Goal: Information Seeking & Learning: Learn about a topic

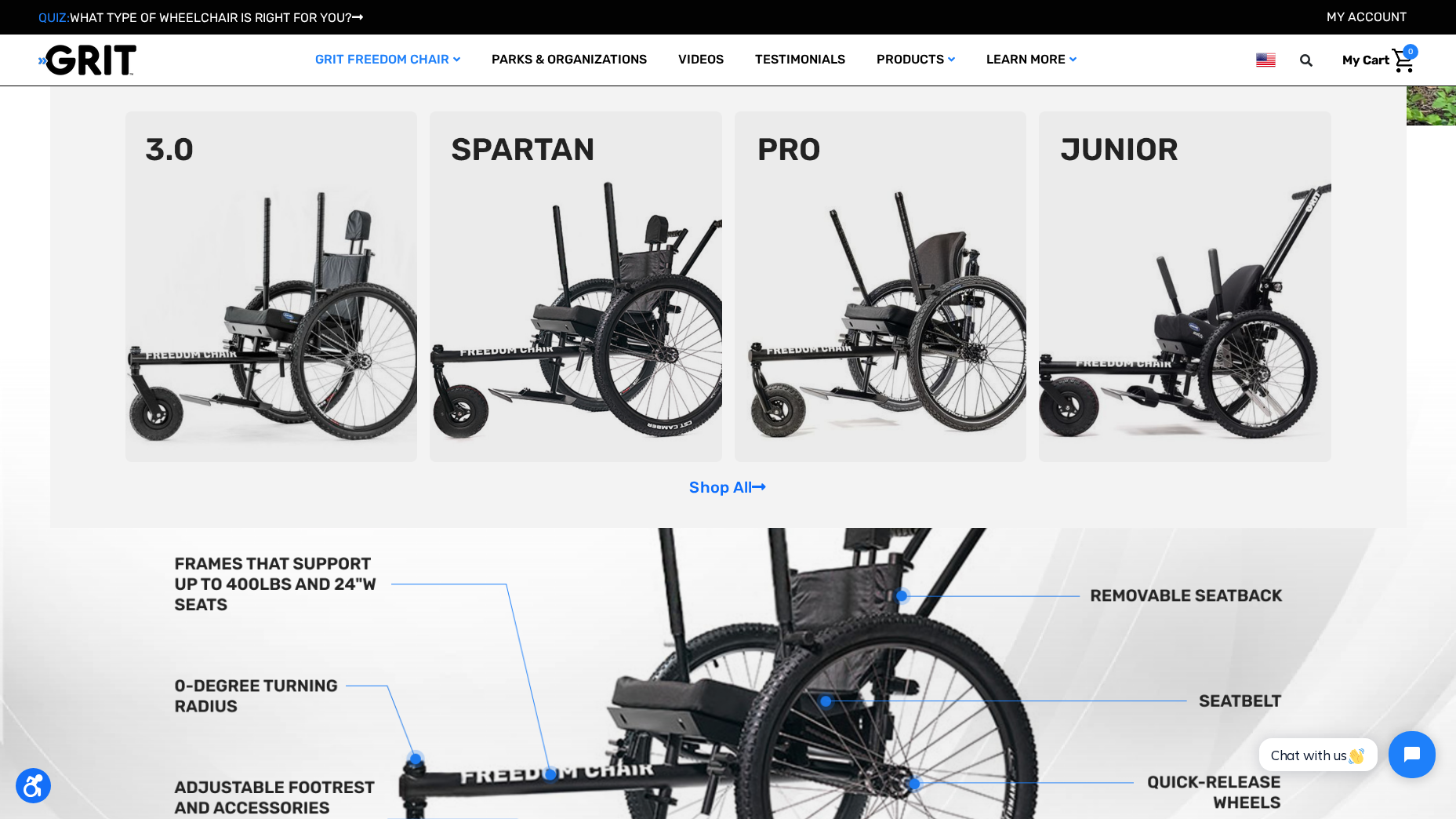
scroll to position [314, 0]
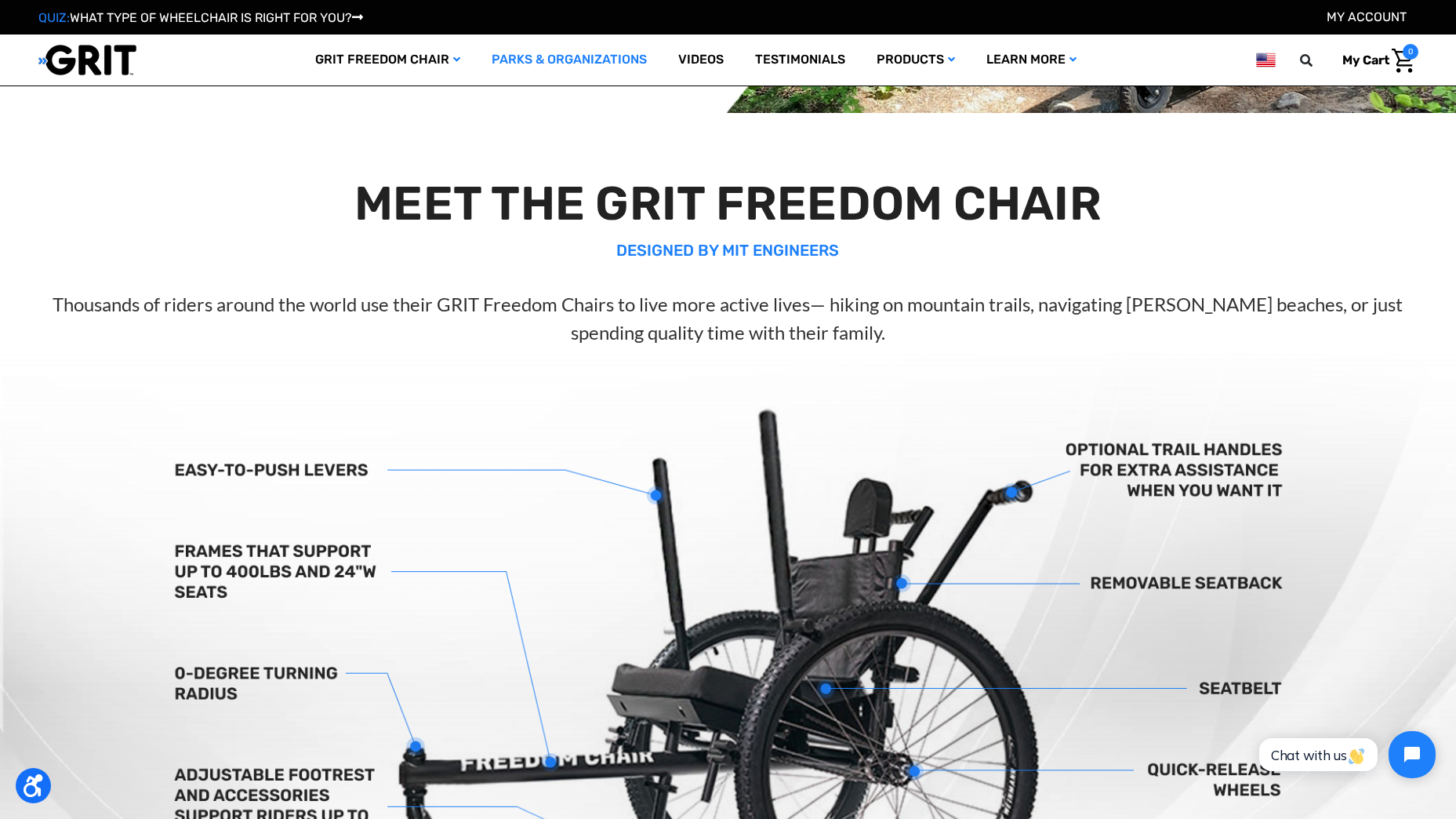
click at [549, 58] on link "Parks & Organizations" at bounding box center [569, 60] width 186 height 51
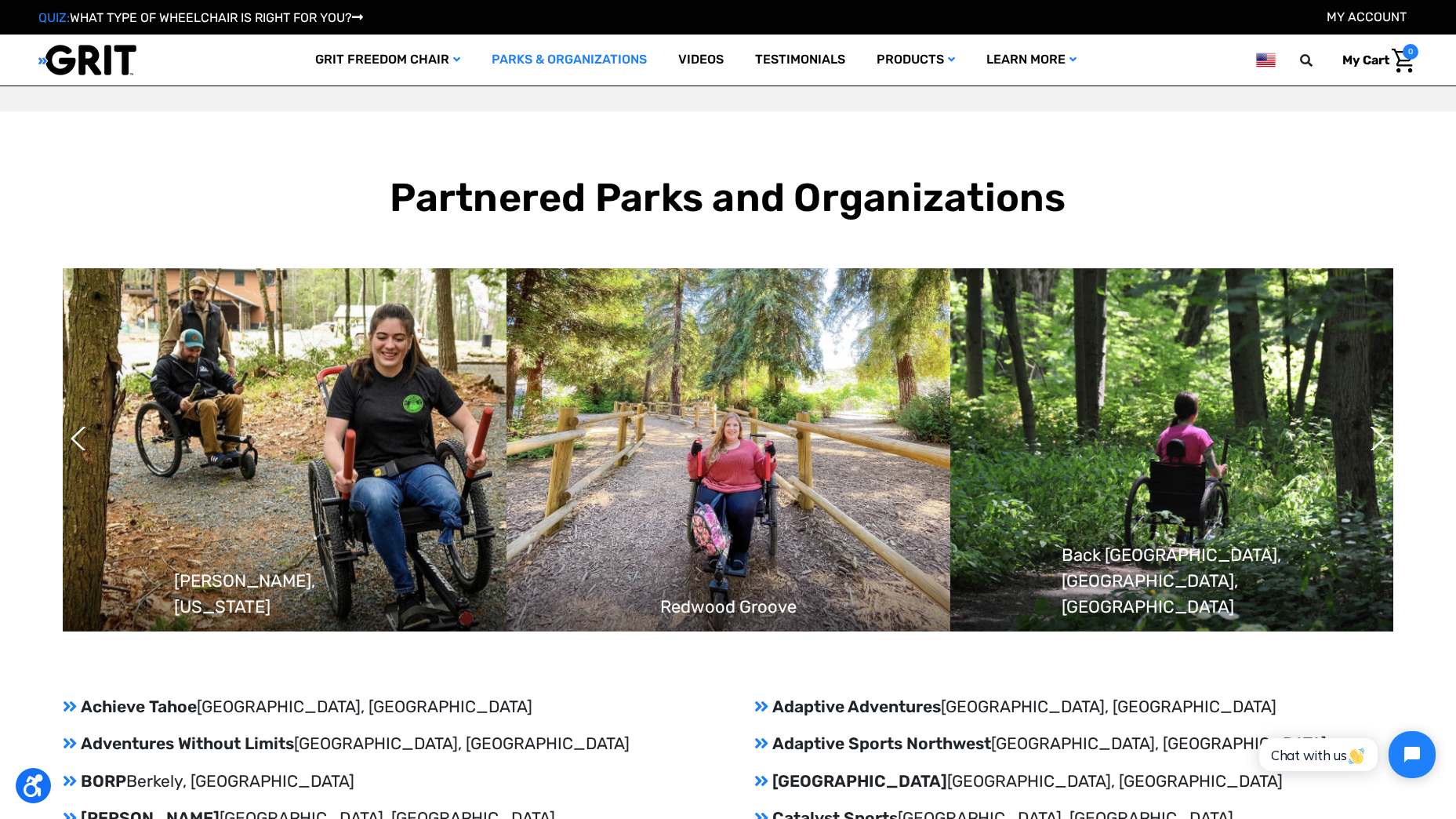
scroll to position [1197, 0]
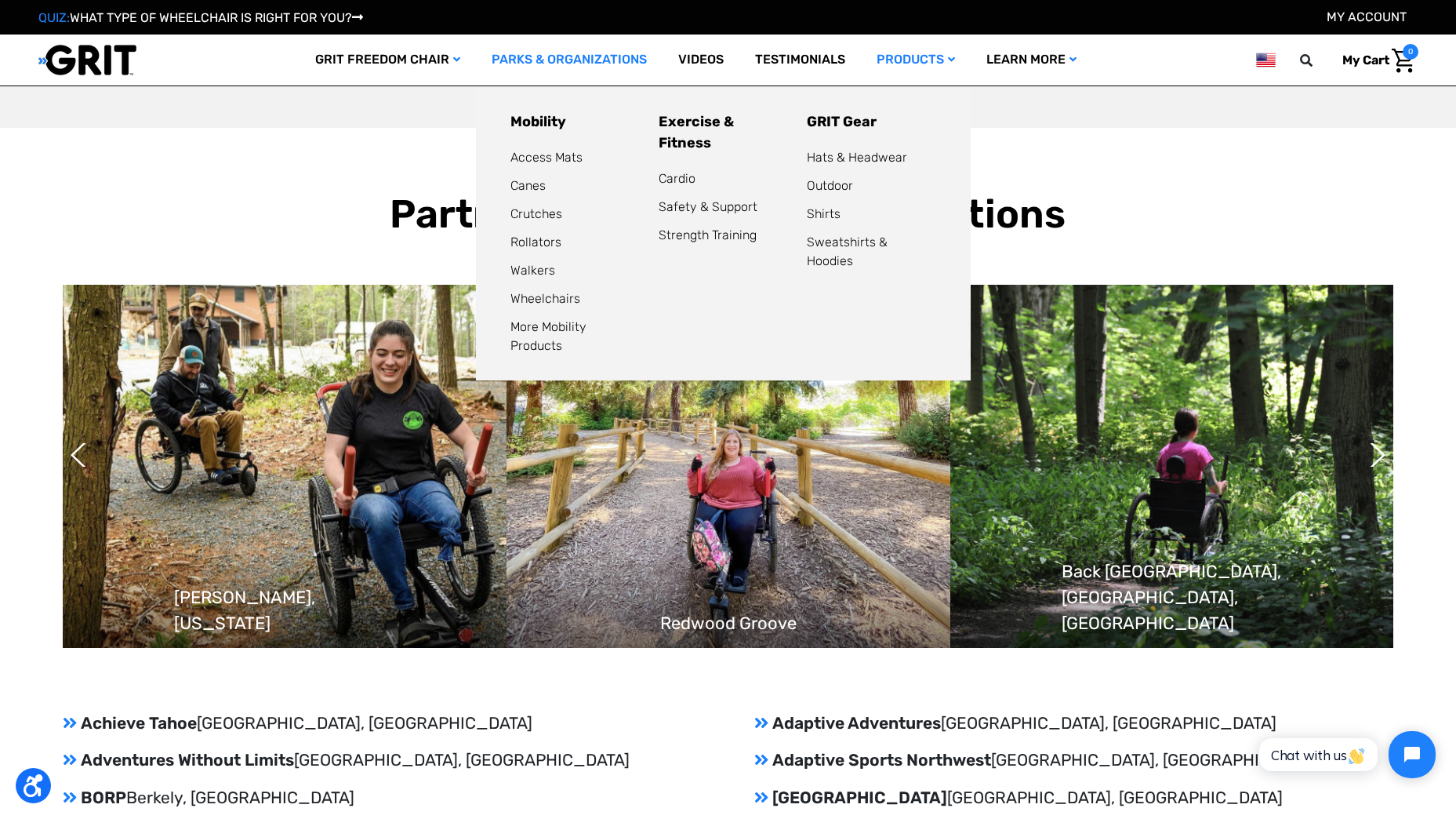
click at [930, 55] on link "Products" at bounding box center [916, 60] width 110 height 51
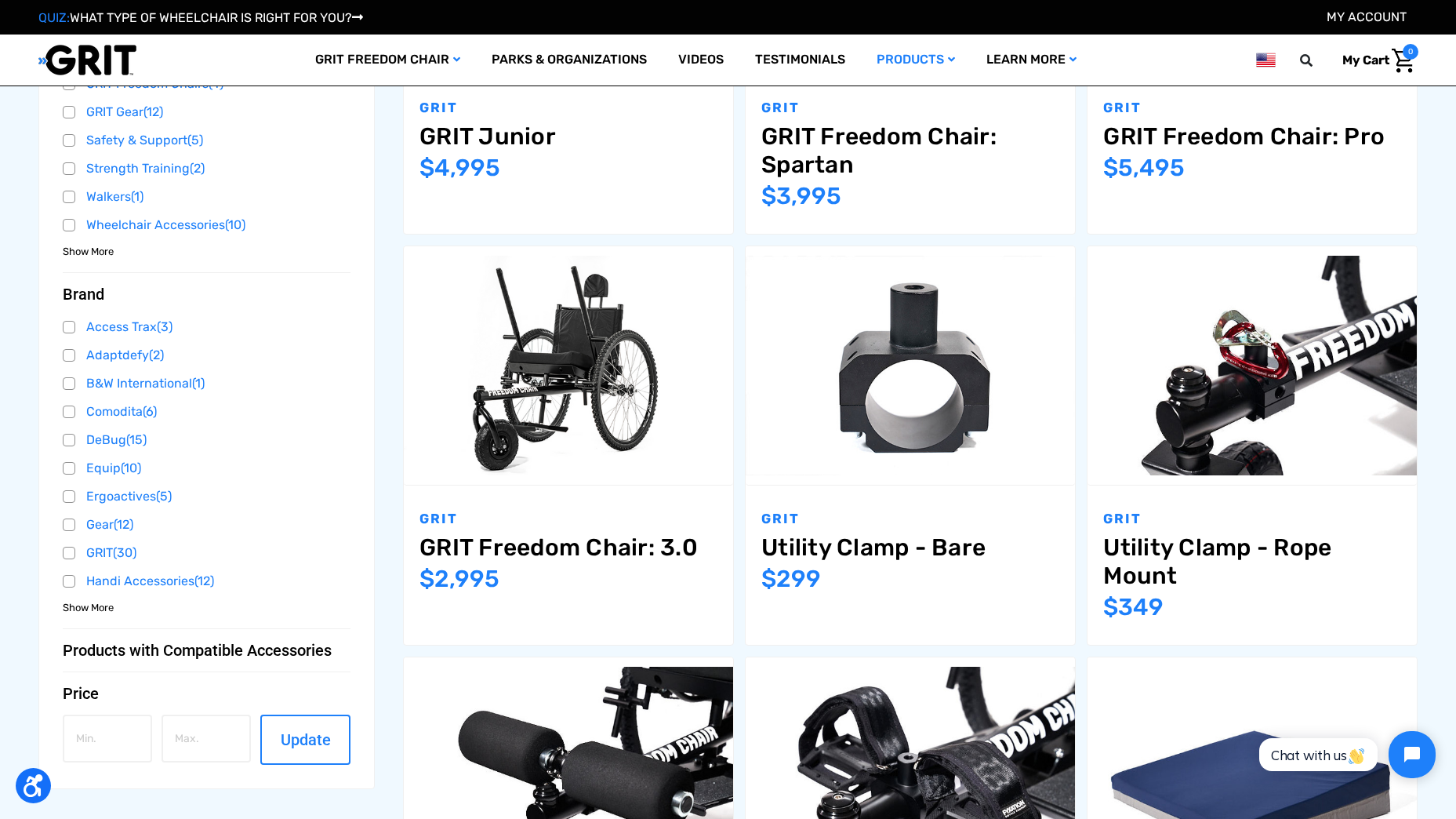
scroll to position [627, 0]
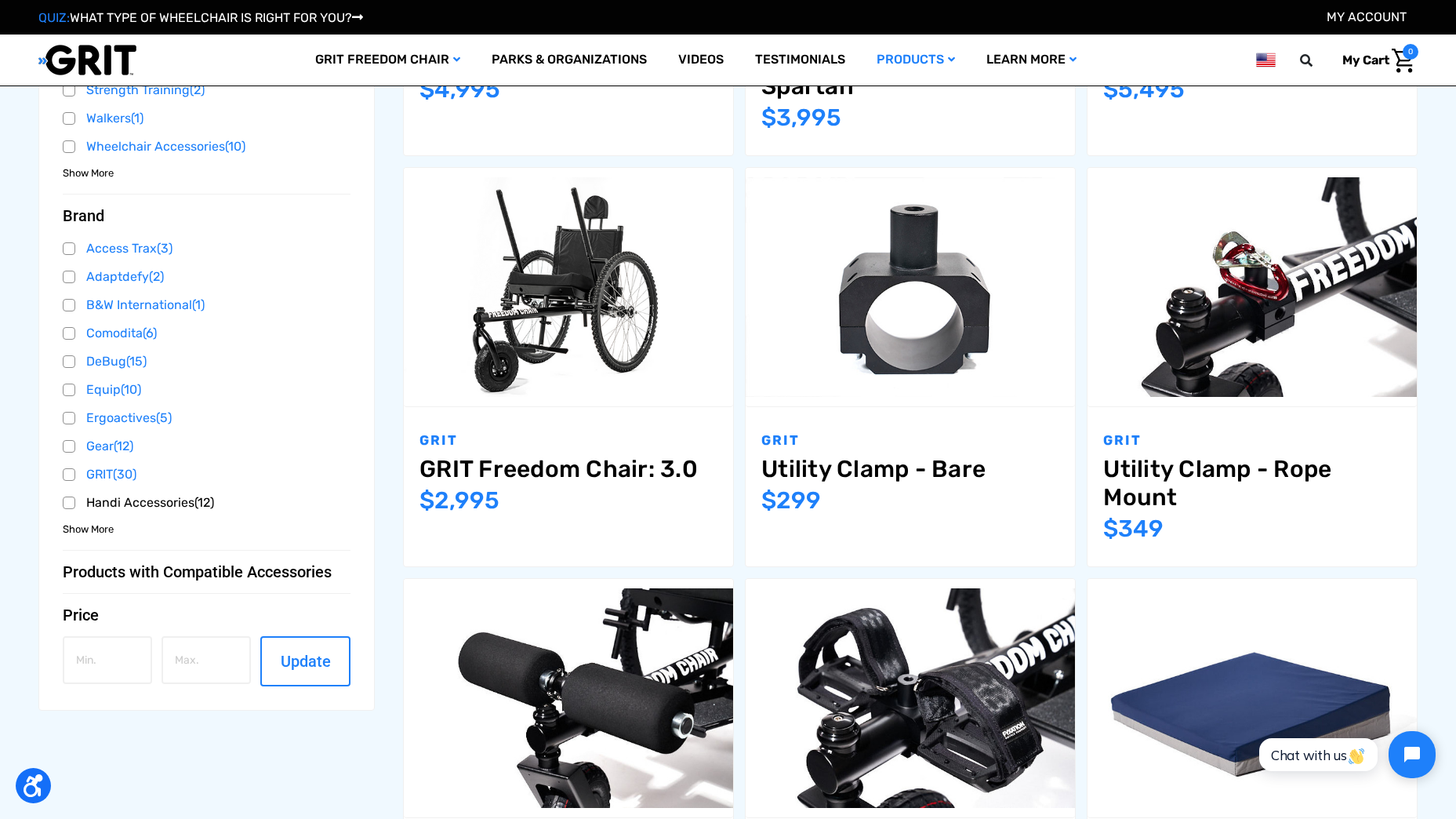
click at [189, 500] on link "Handi Accessories (12)" at bounding box center [206, 502] width 288 height 23
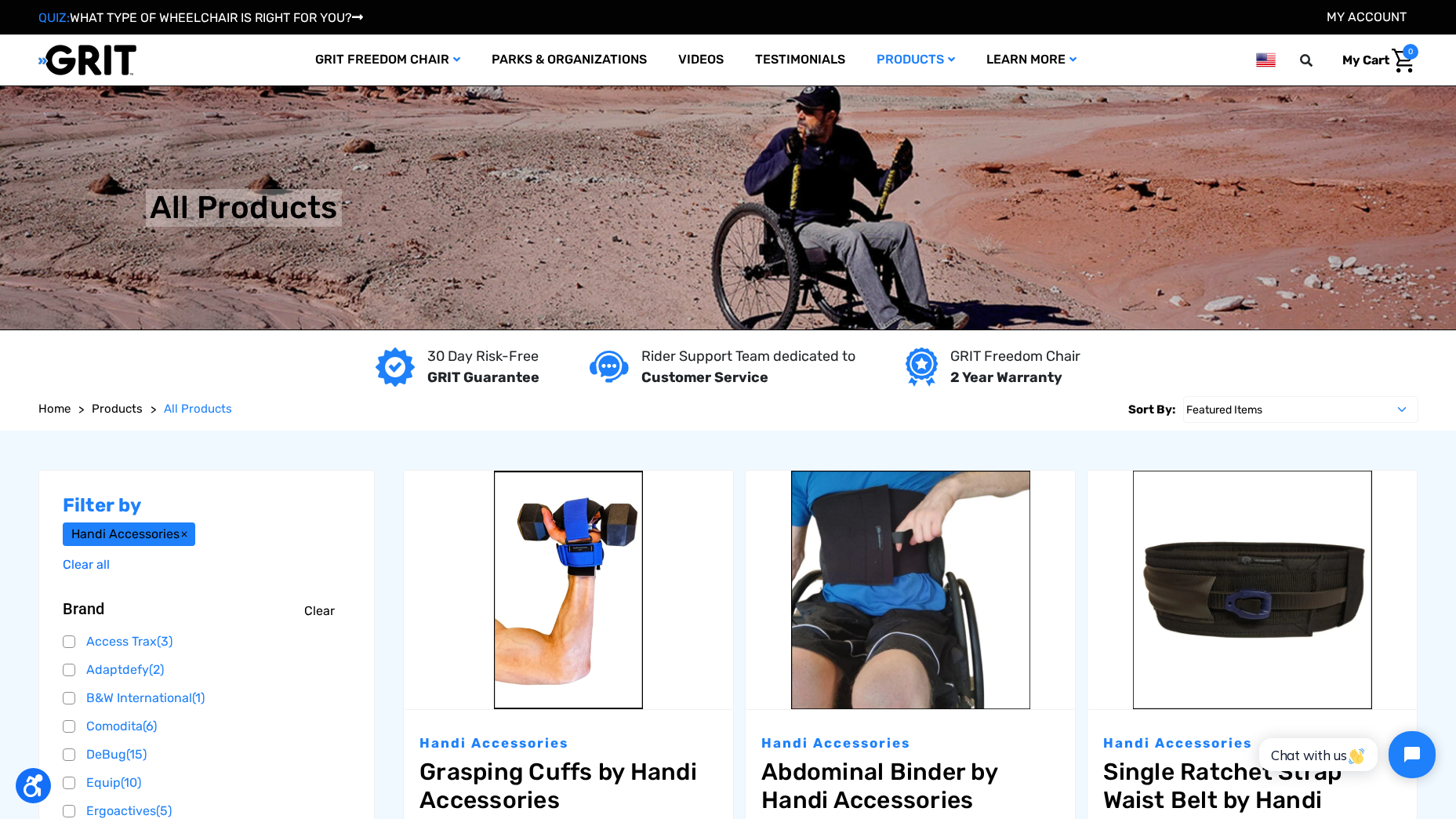
click at [189, 534] on icon at bounding box center [185, 534] width 10 height 10
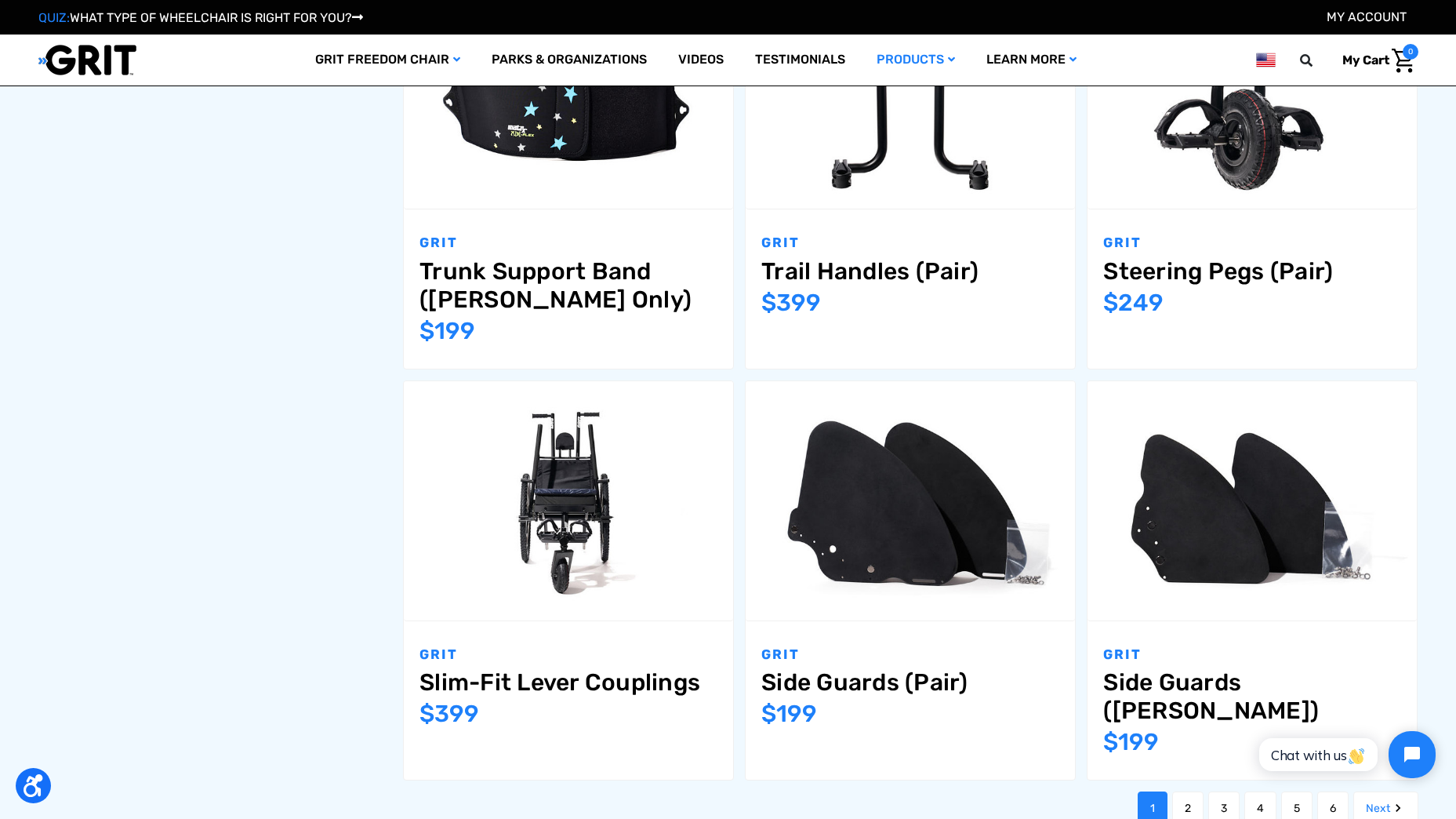
scroll to position [1725, 0]
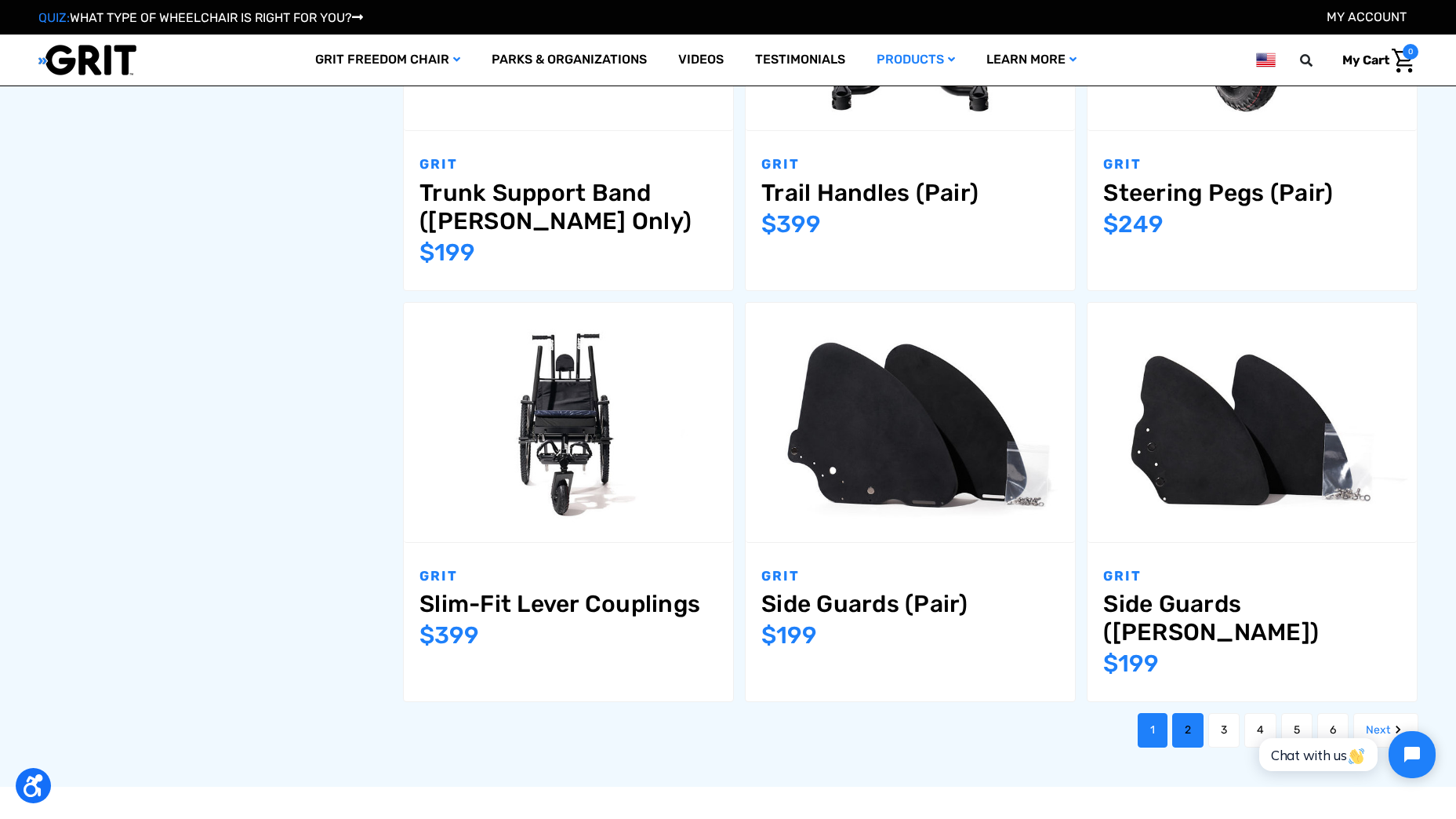
click at [1178, 713] on link "2" at bounding box center [1187, 730] width 32 height 35
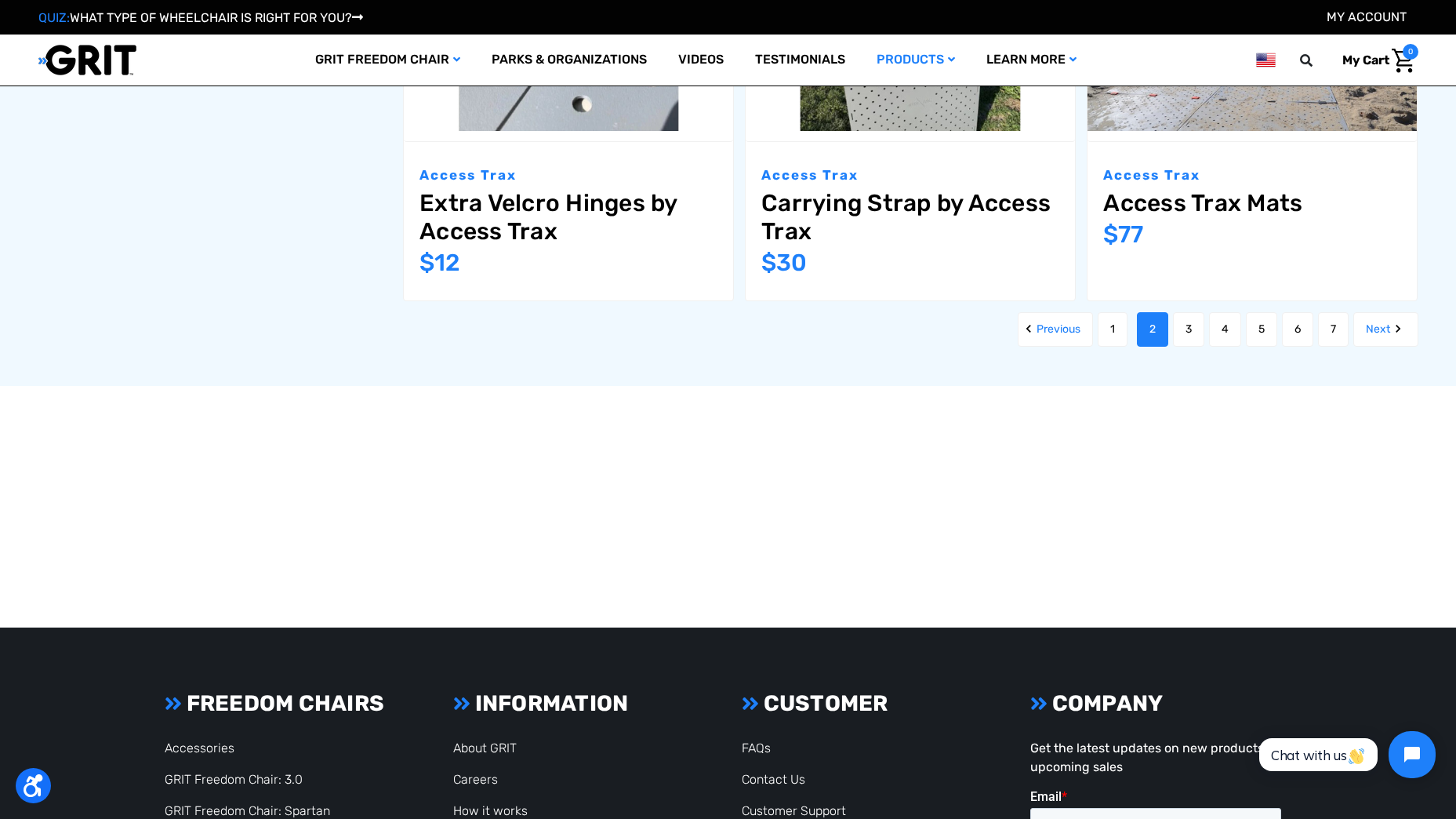
scroll to position [2196, 0]
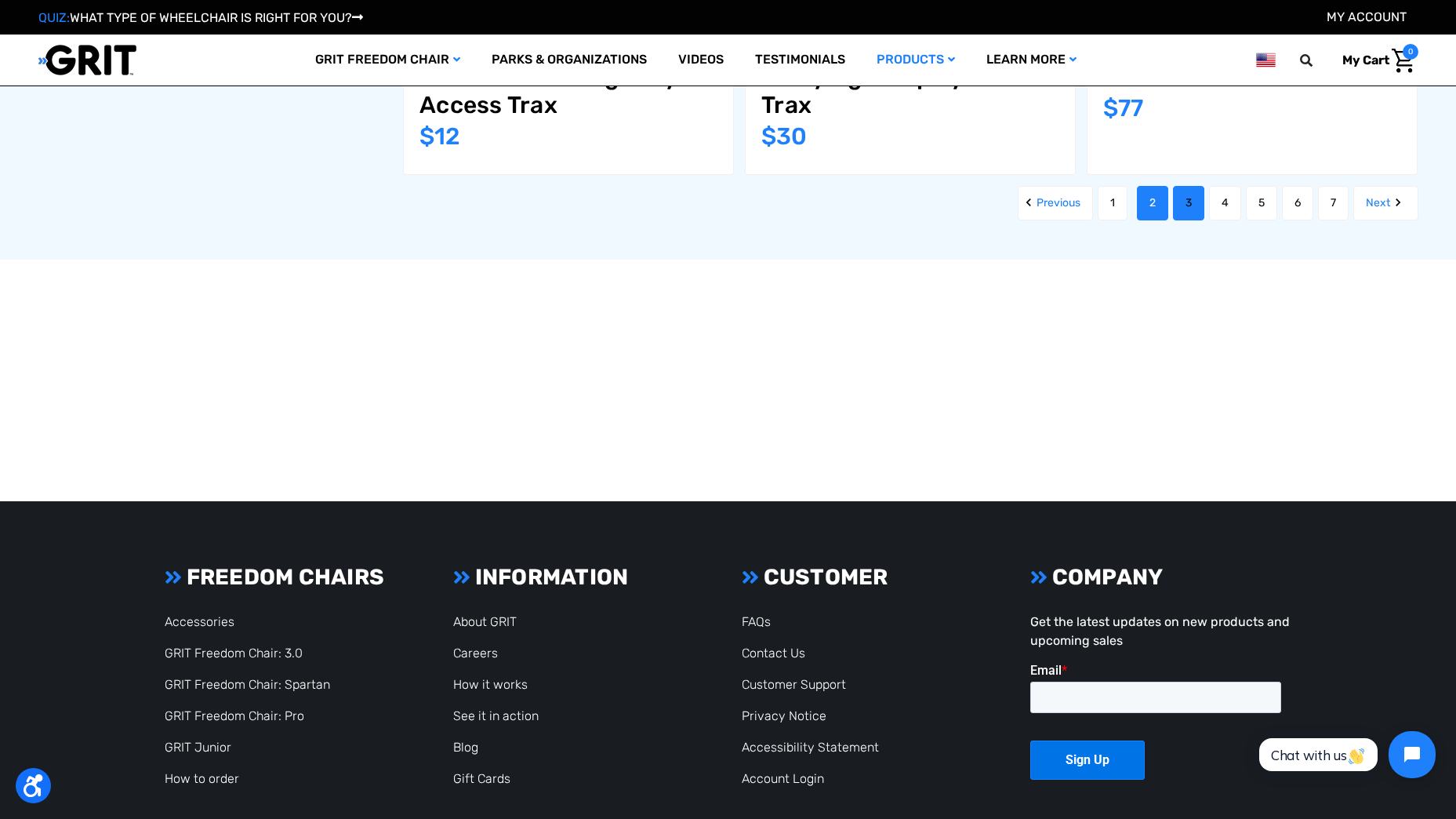
click at [1184, 203] on link "3" at bounding box center [1188, 203] width 32 height 35
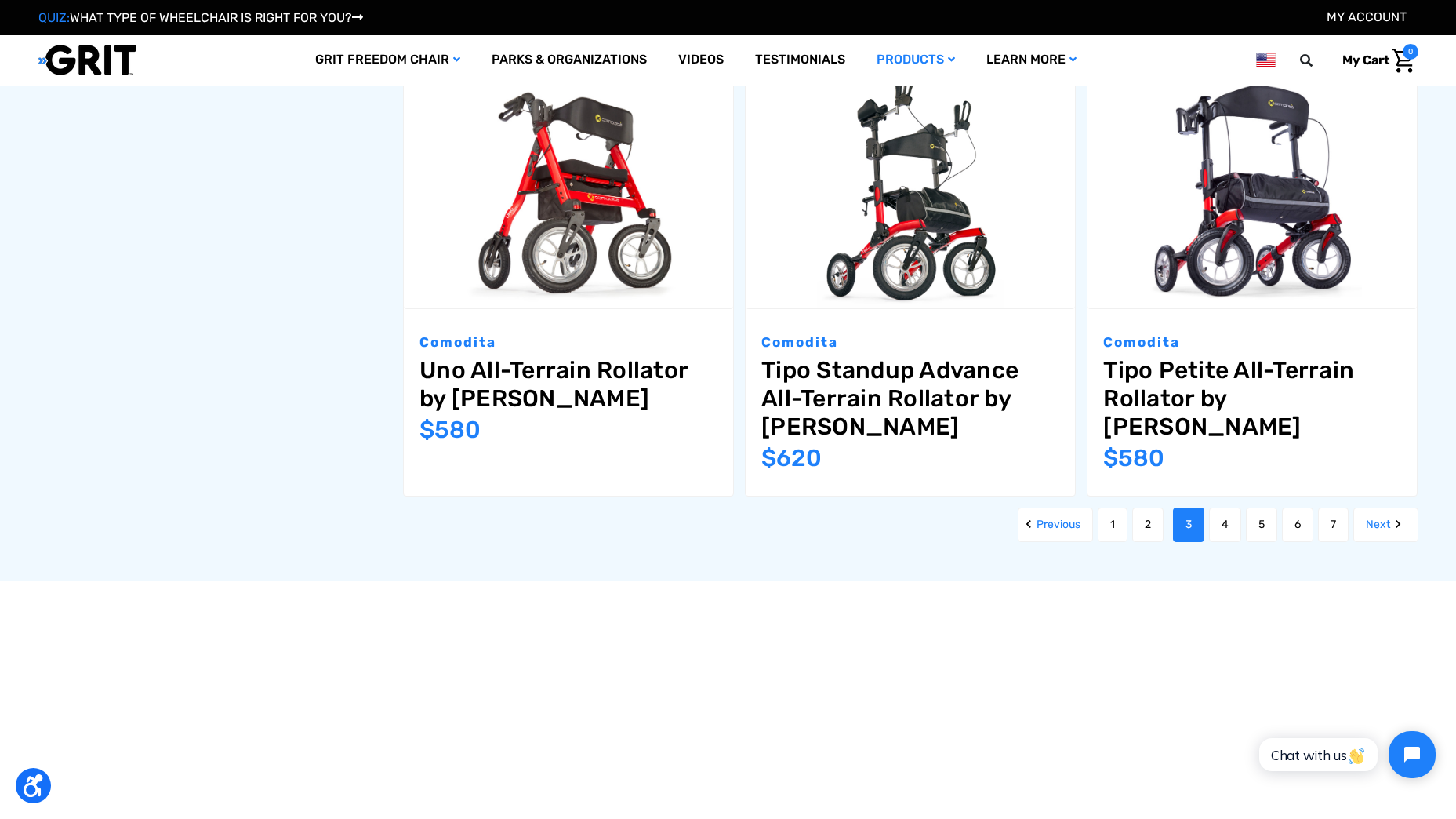
scroll to position [2039, 0]
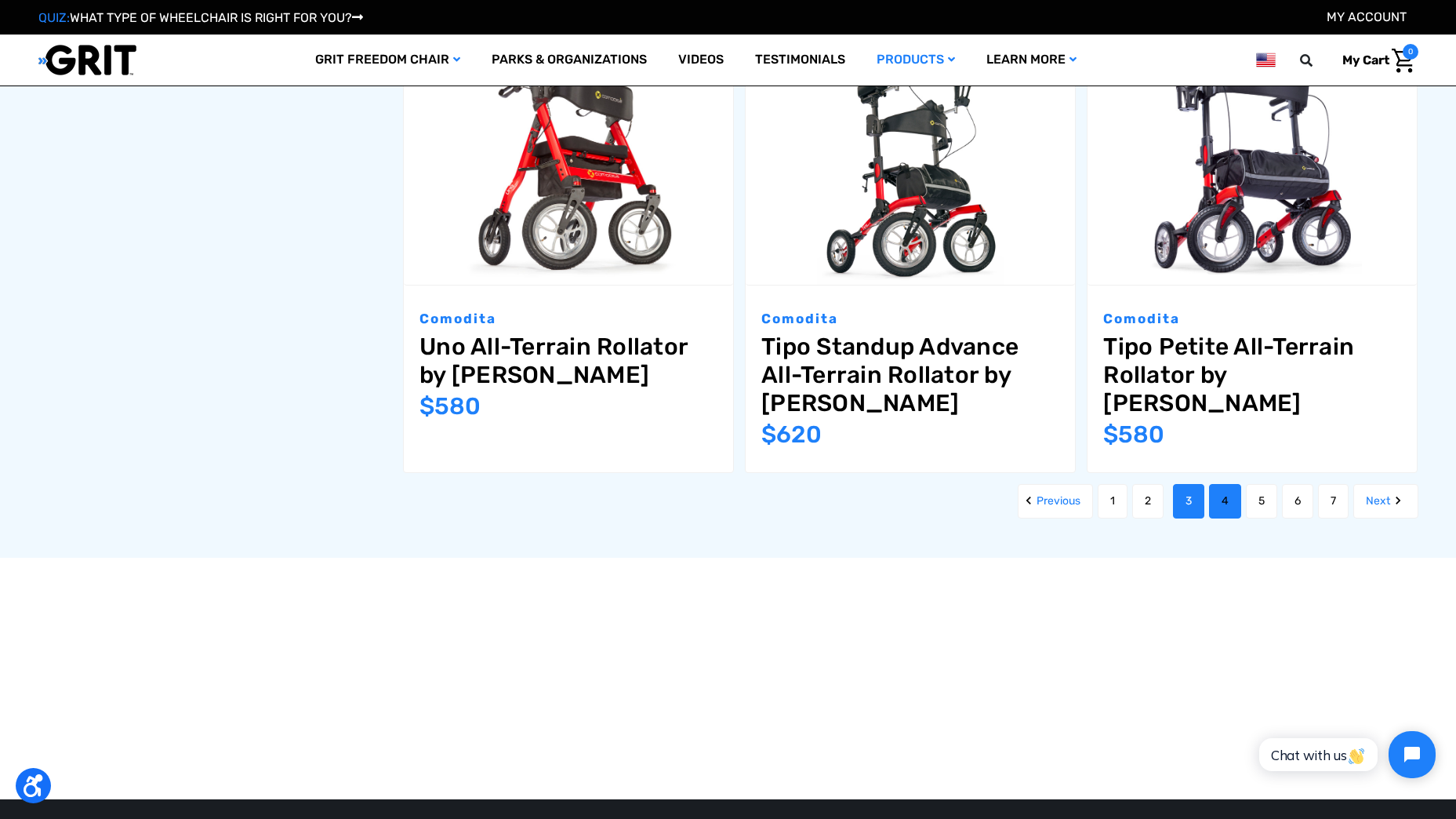
click at [1218, 484] on link "4" at bounding box center [1225, 501] width 32 height 35
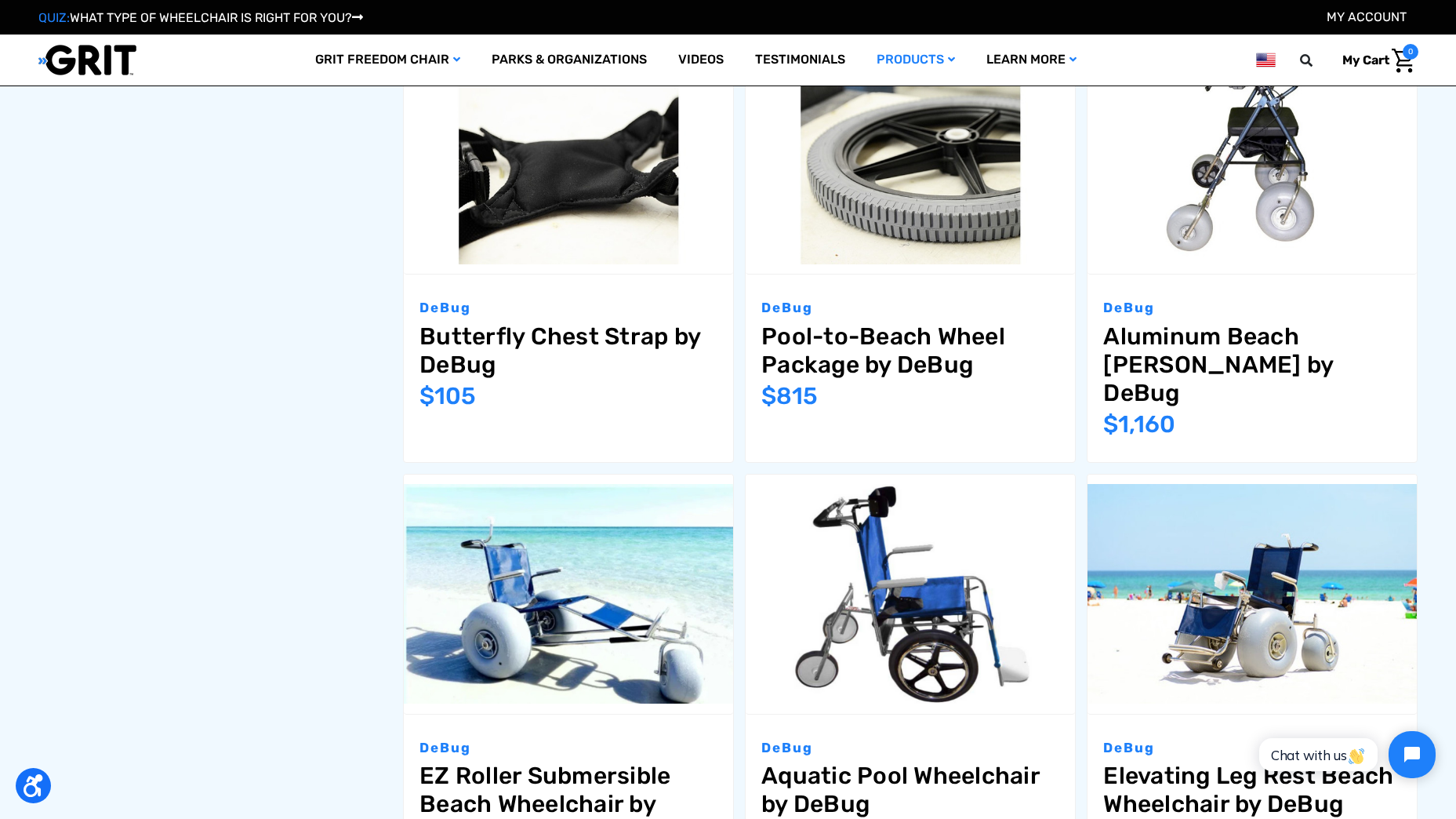
scroll to position [1882, 0]
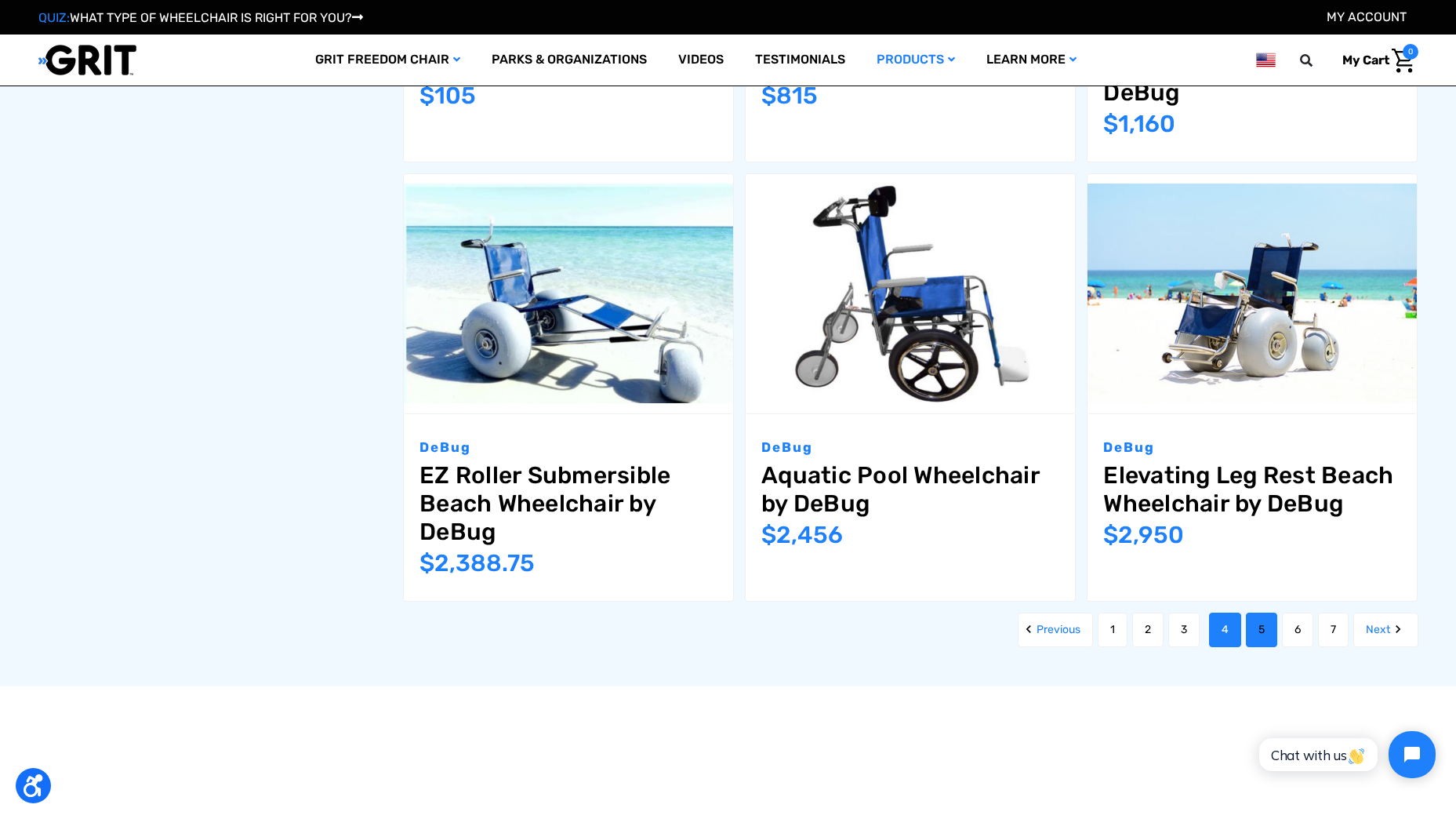
click at [1259, 612] on link "5" at bounding box center [1261, 629] width 32 height 35
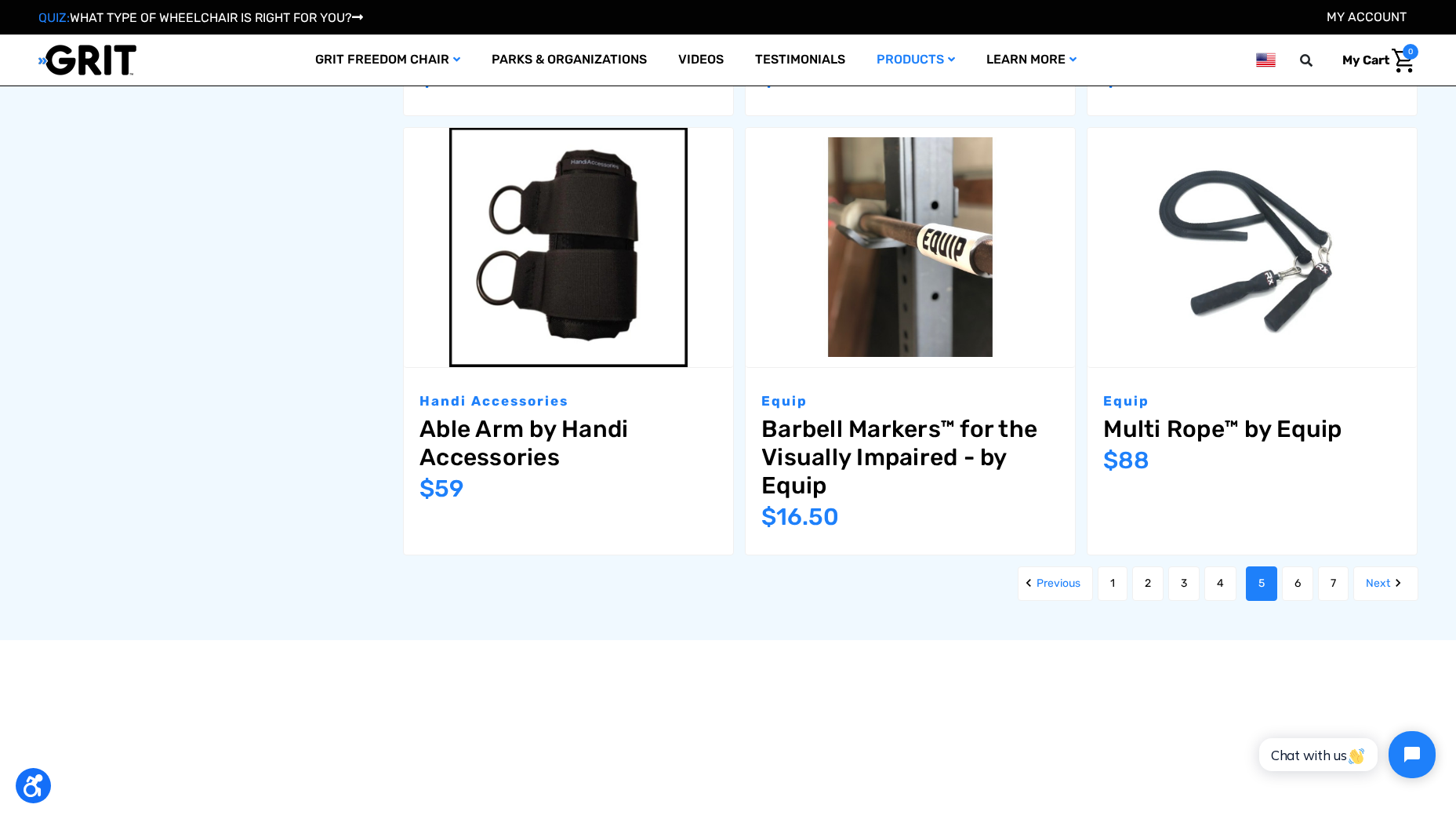
scroll to position [1960, 0]
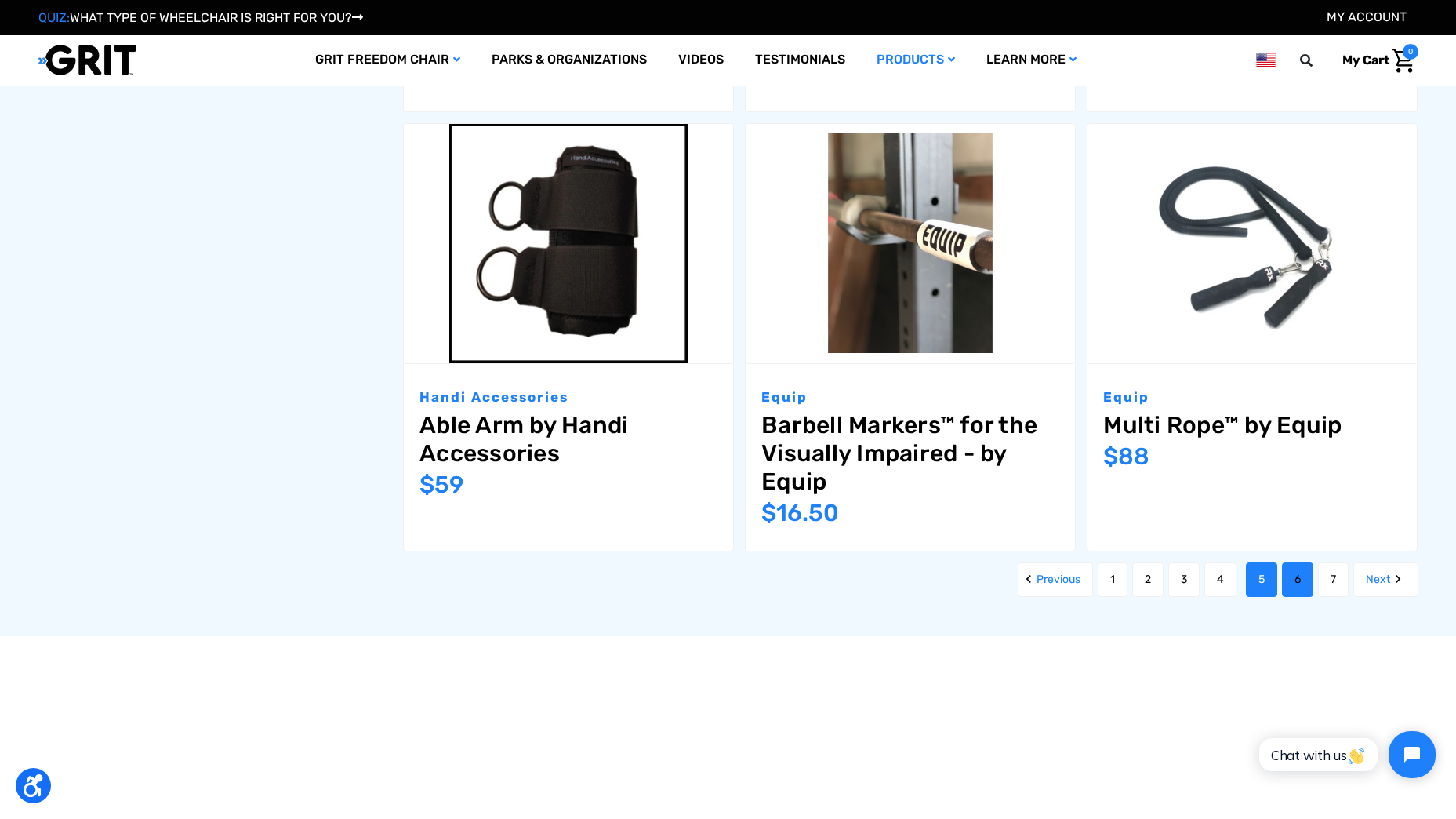
click at [1295, 584] on link "6" at bounding box center [1297, 579] width 32 height 35
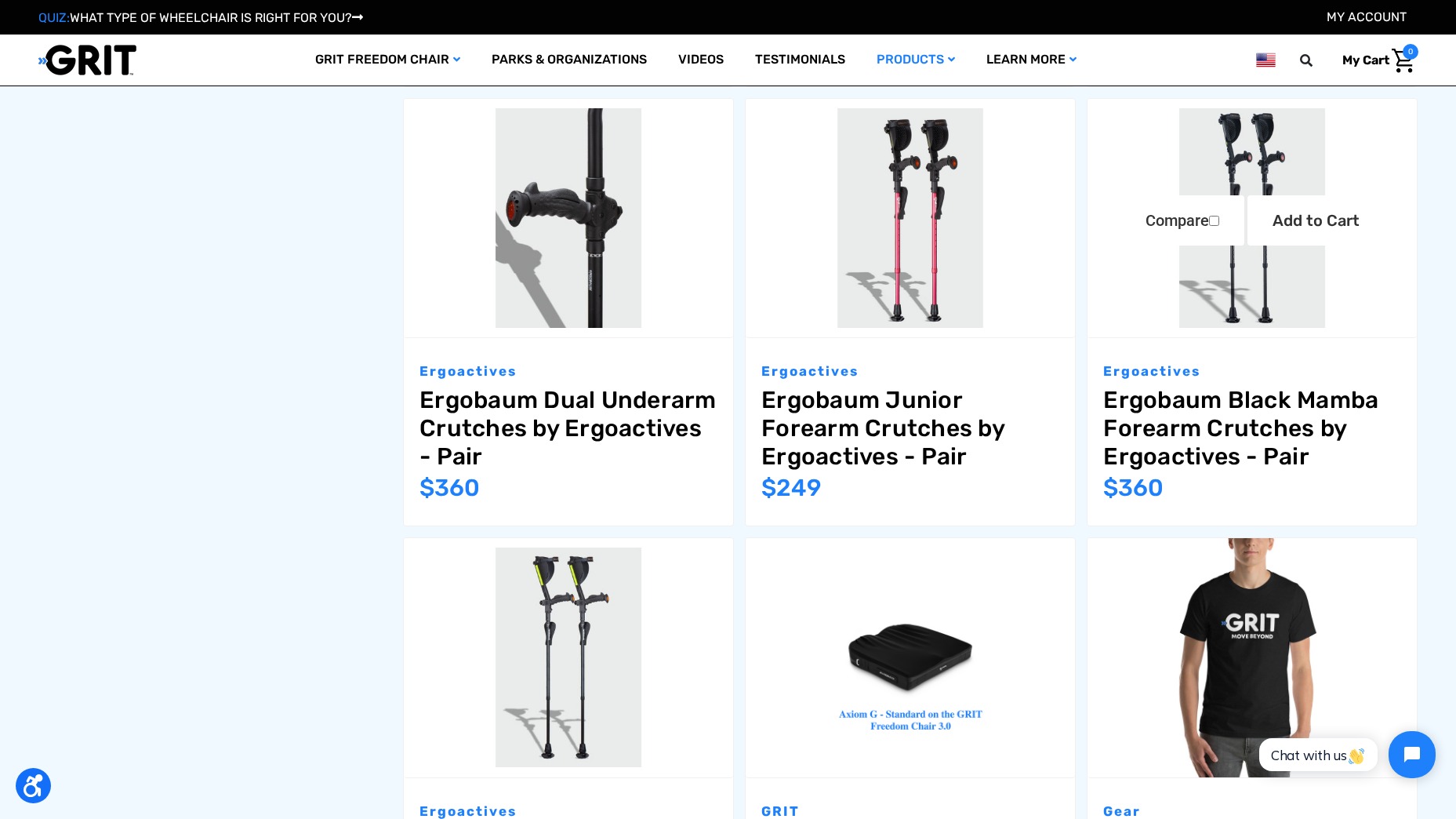
scroll to position [1804, 0]
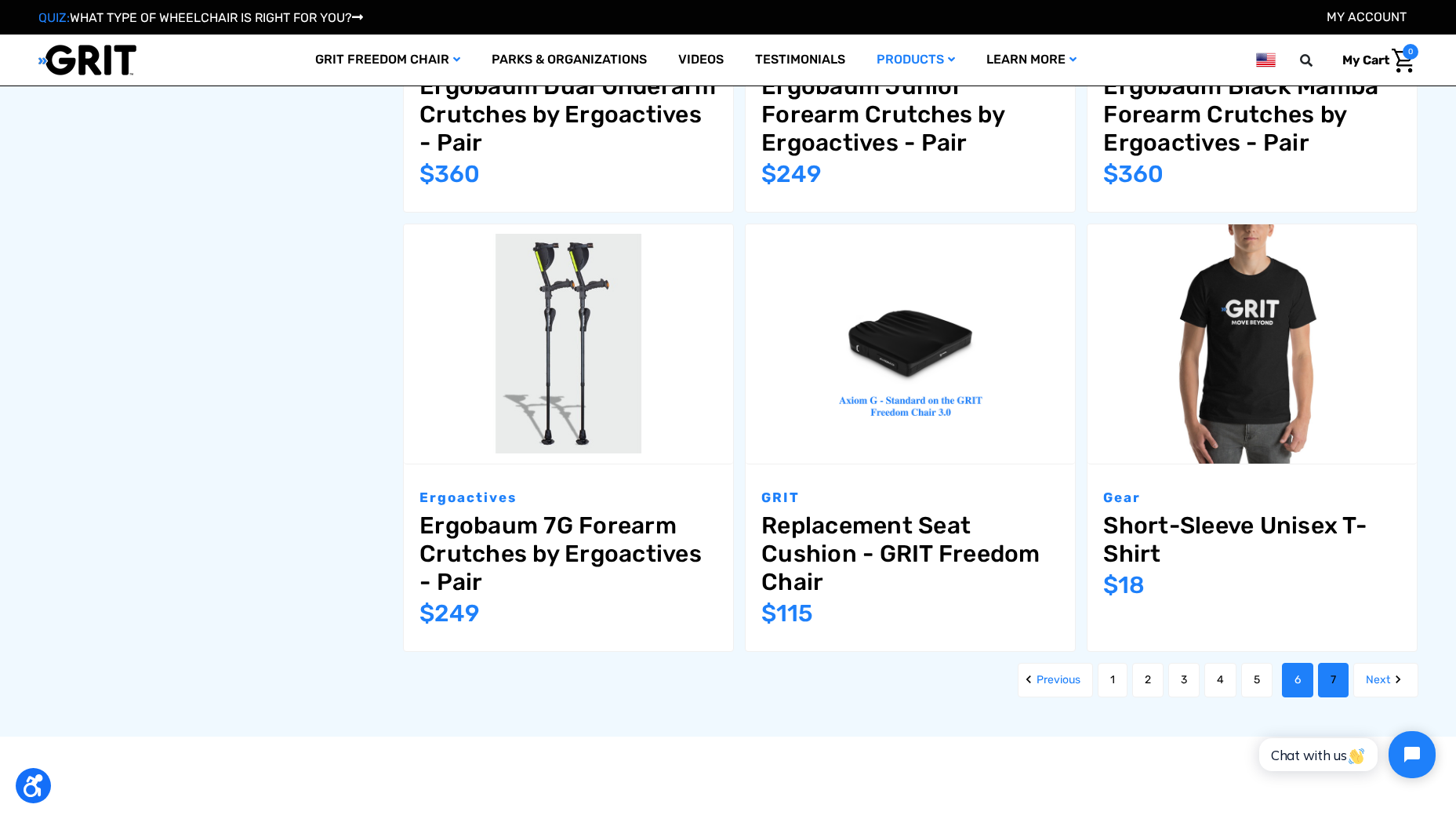
click at [1327, 688] on link "7" at bounding box center [1333, 680] width 31 height 35
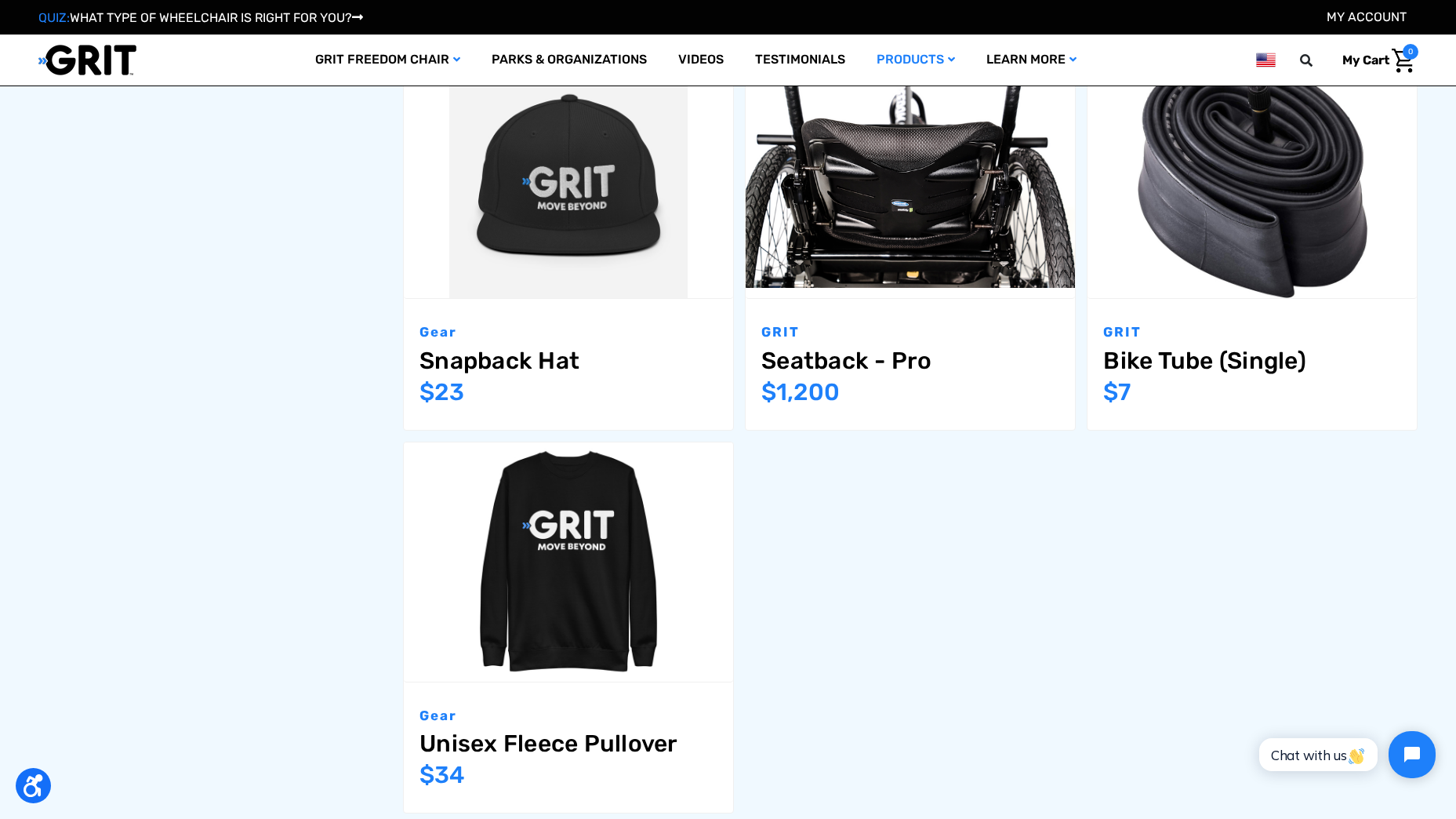
scroll to position [1490, 0]
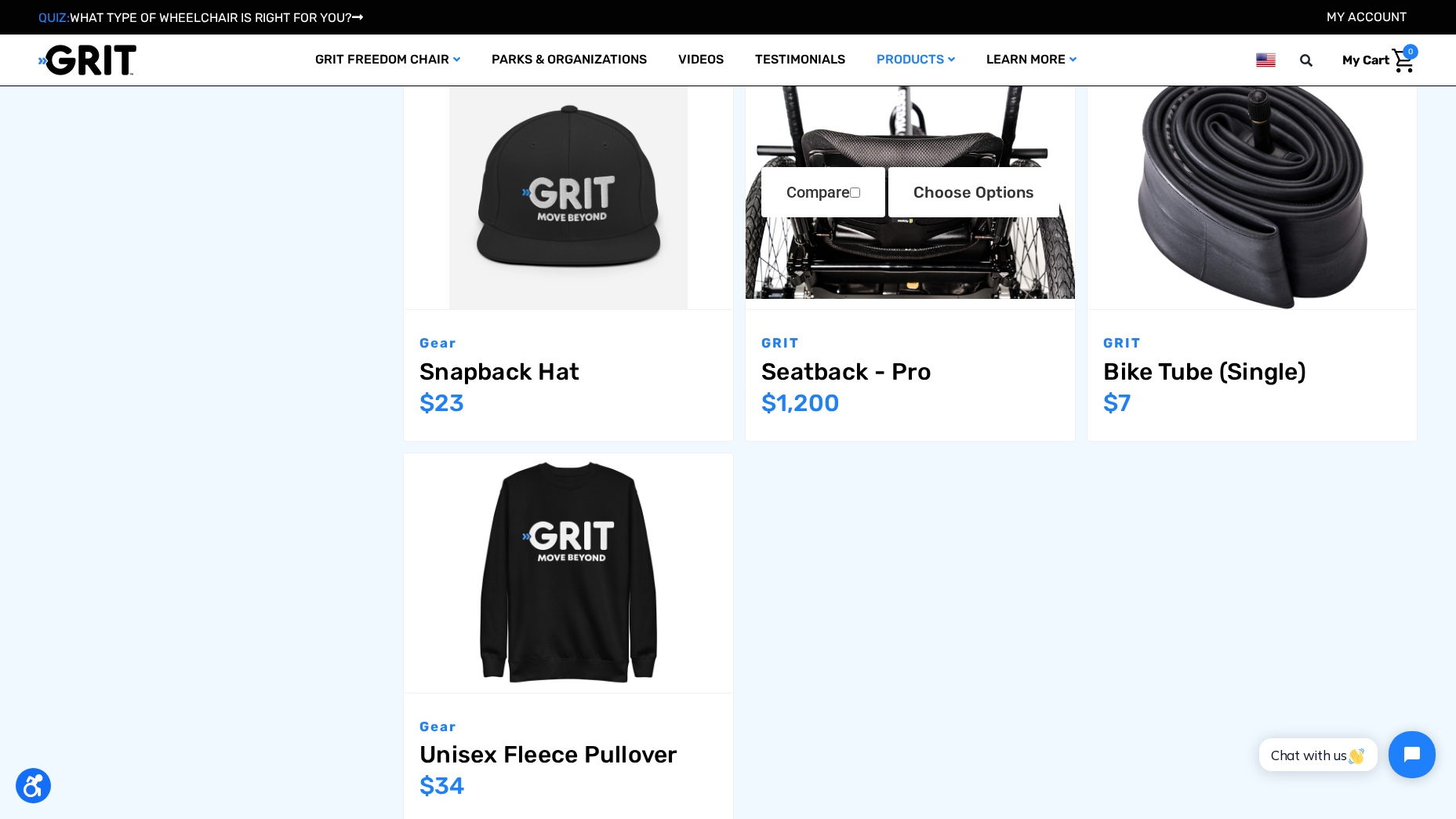
click at [859, 375] on link "Seatback - Pro" at bounding box center [910, 371] width 298 height 28
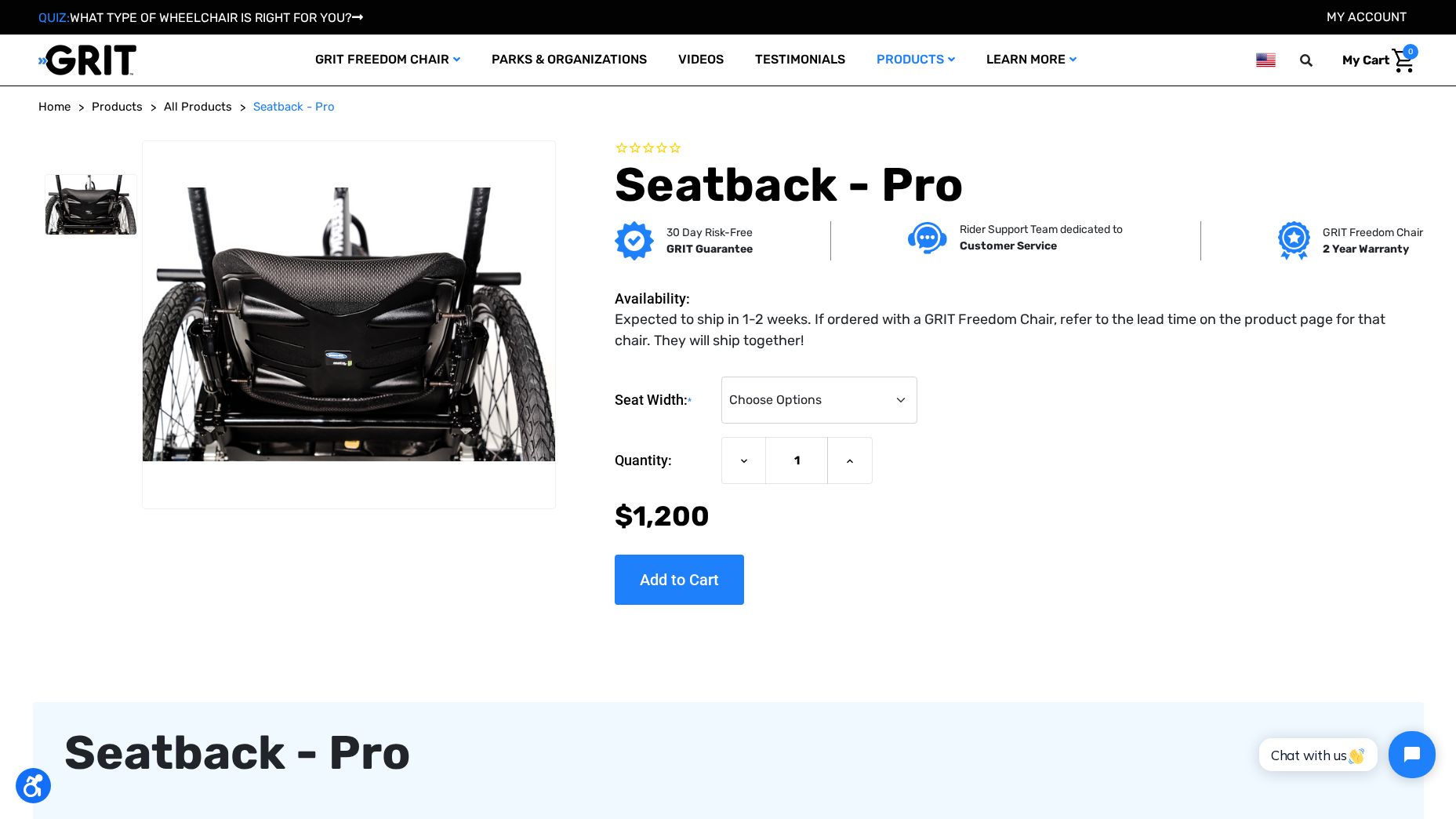
click at [366, 382] on img at bounding box center [348, 324] width 412 height 274
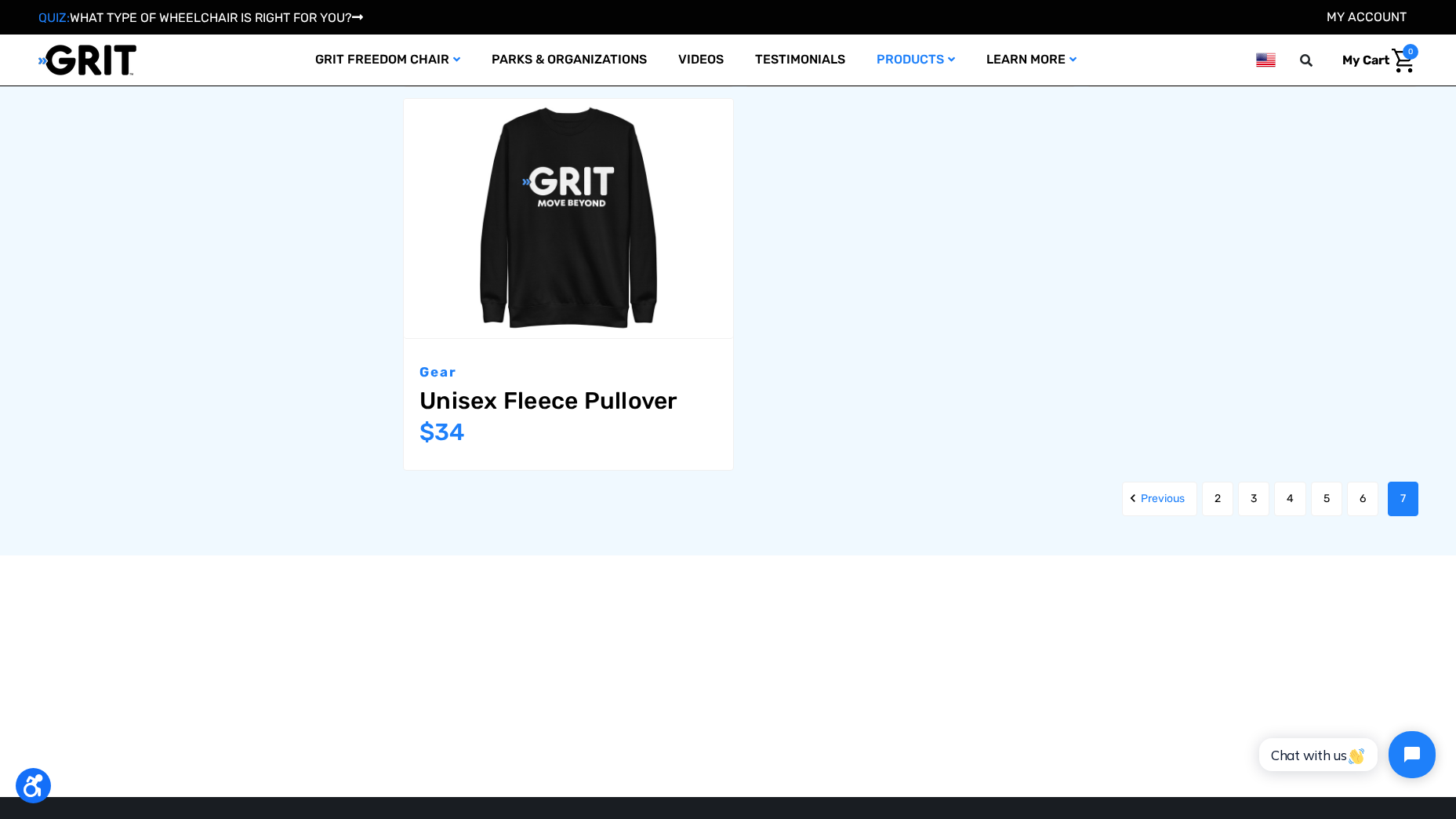
scroll to position [3181, 0]
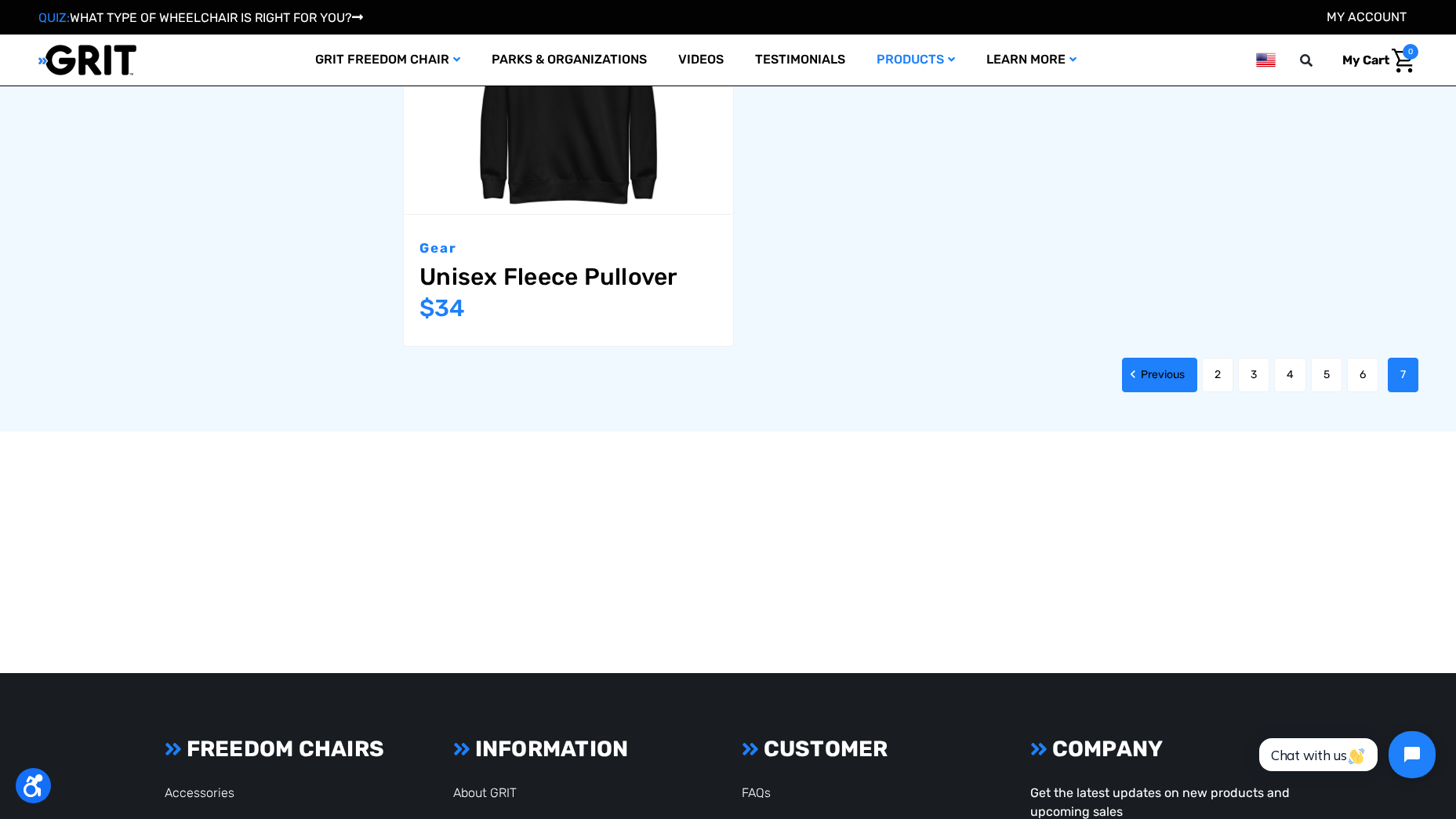
click at [1153, 369] on link "Previous" at bounding box center [1159, 374] width 75 height 35
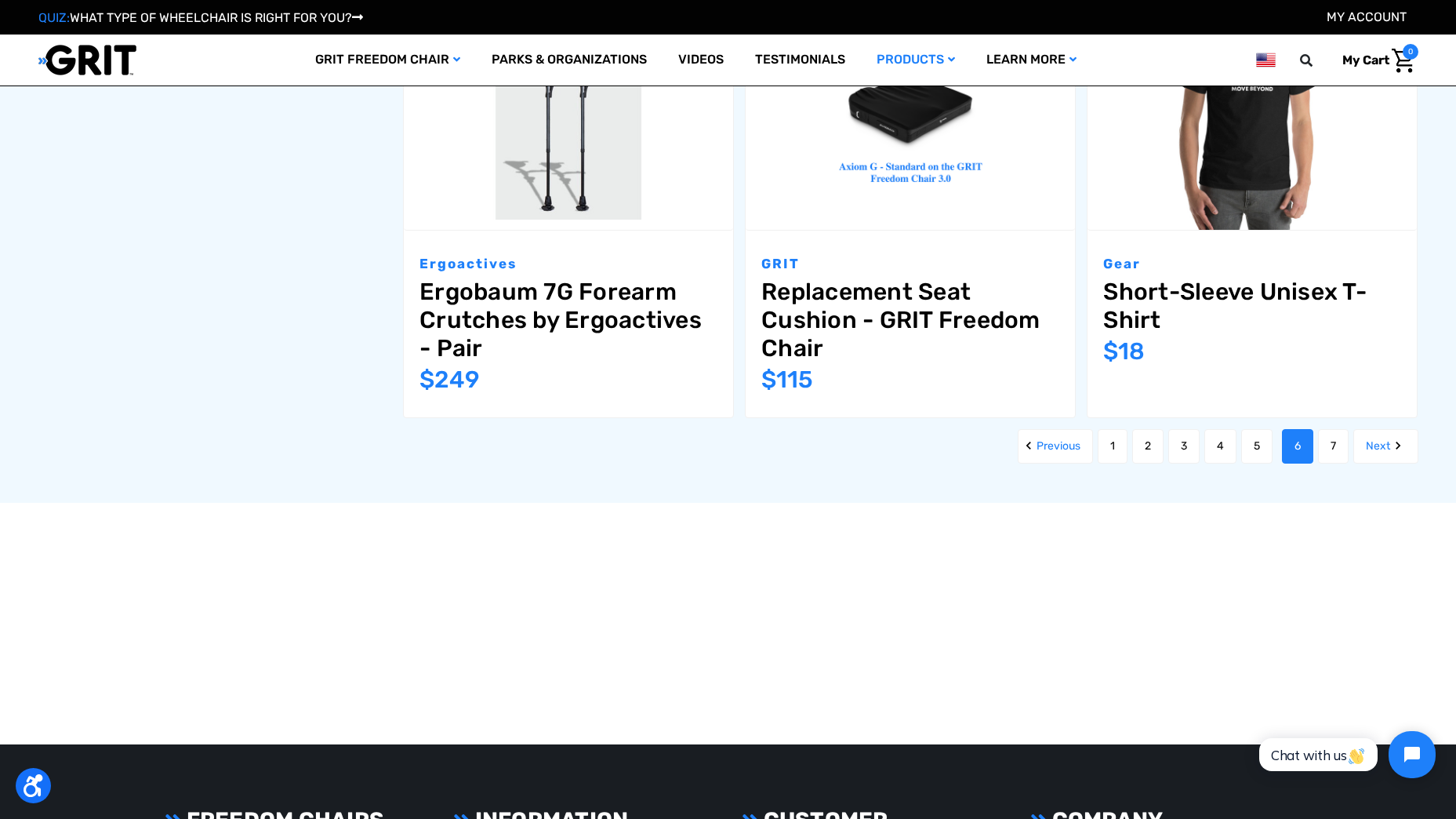
scroll to position [2039, 0]
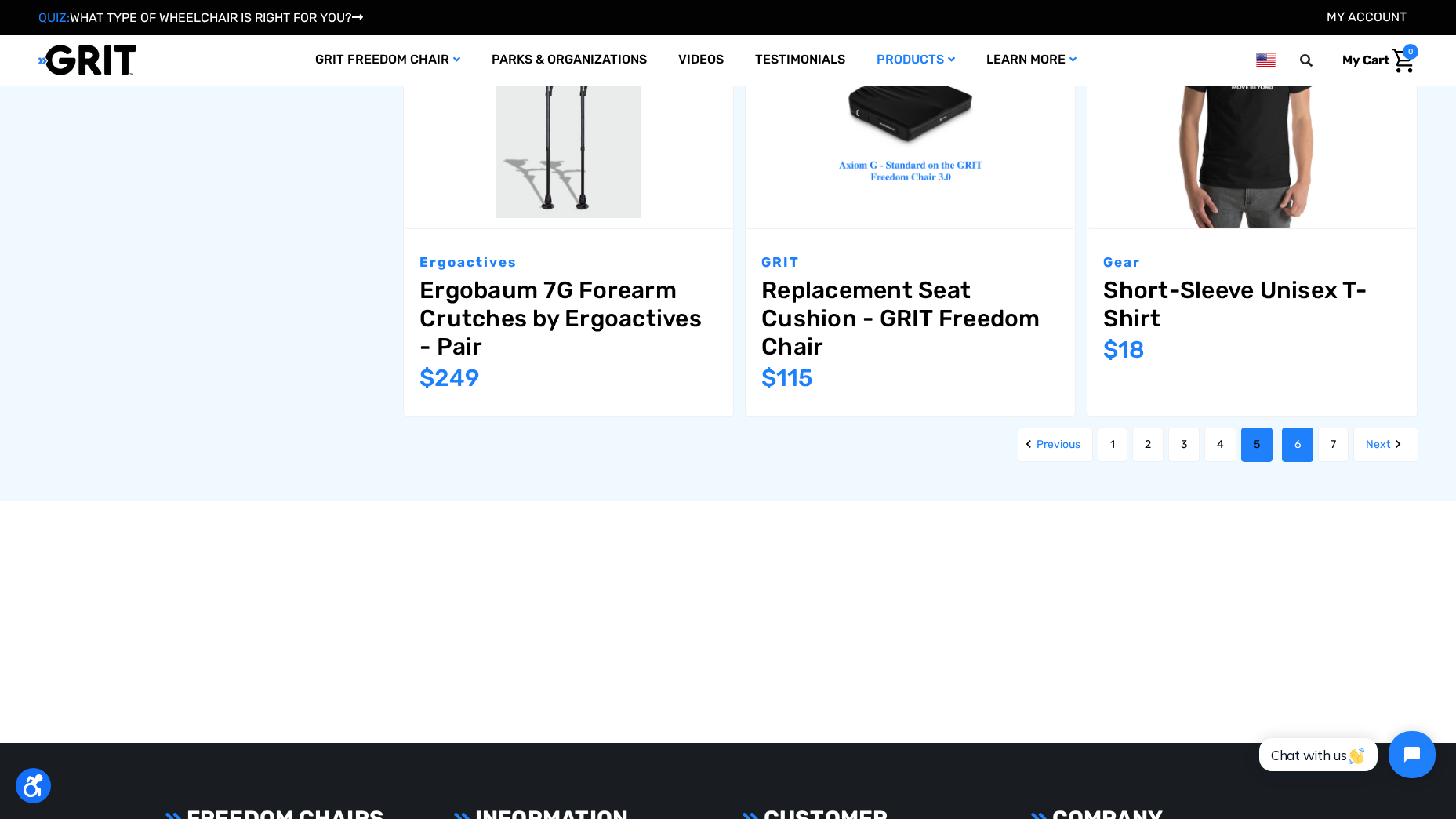
click at [1245, 450] on link "5" at bounding box center [1256, 445] width 32 height 35
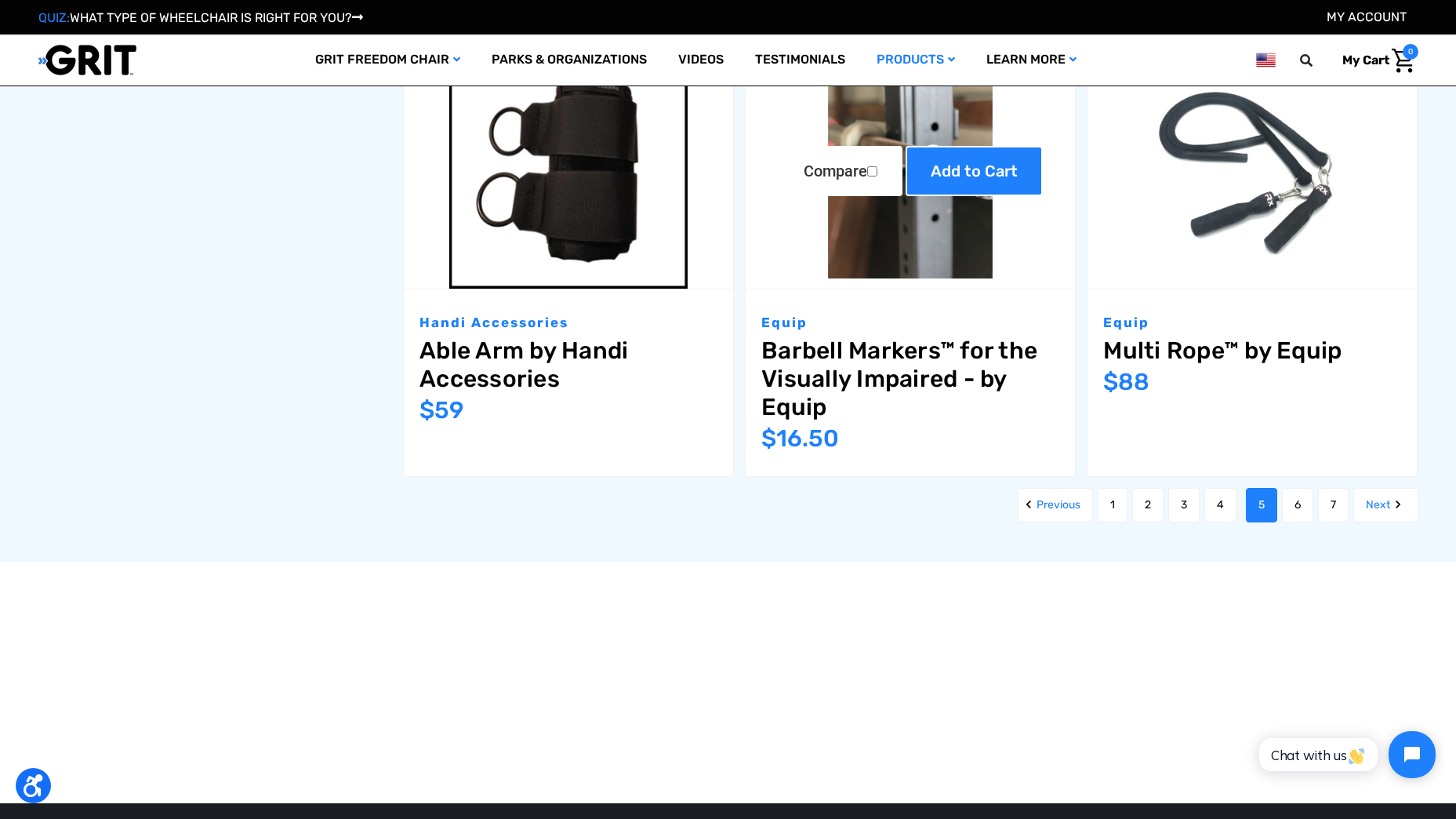
scroll to position [2039, 0]
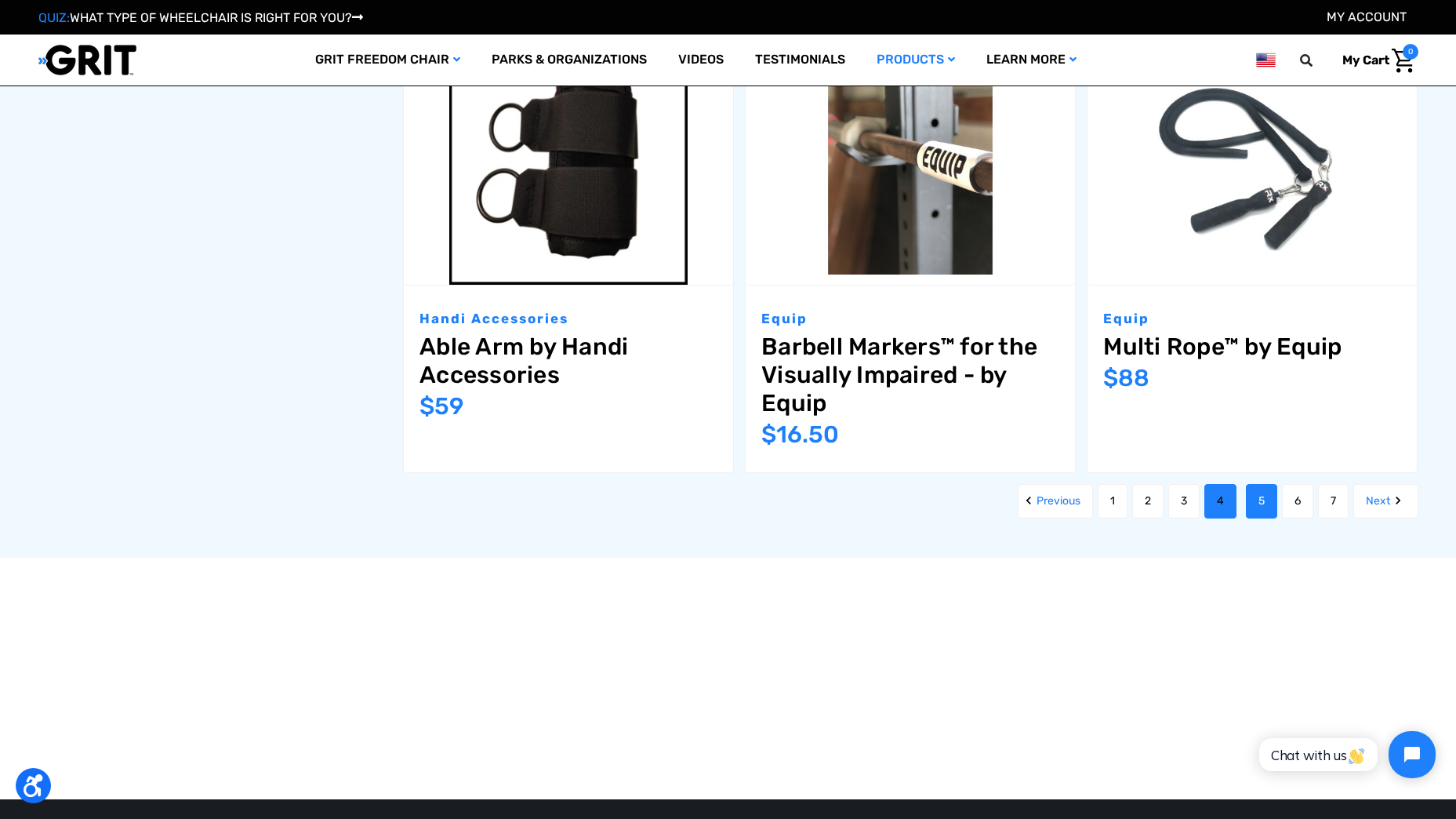
click at [1219, 509] on link "4" at bounding box center [1220, 501] width 32 height 35
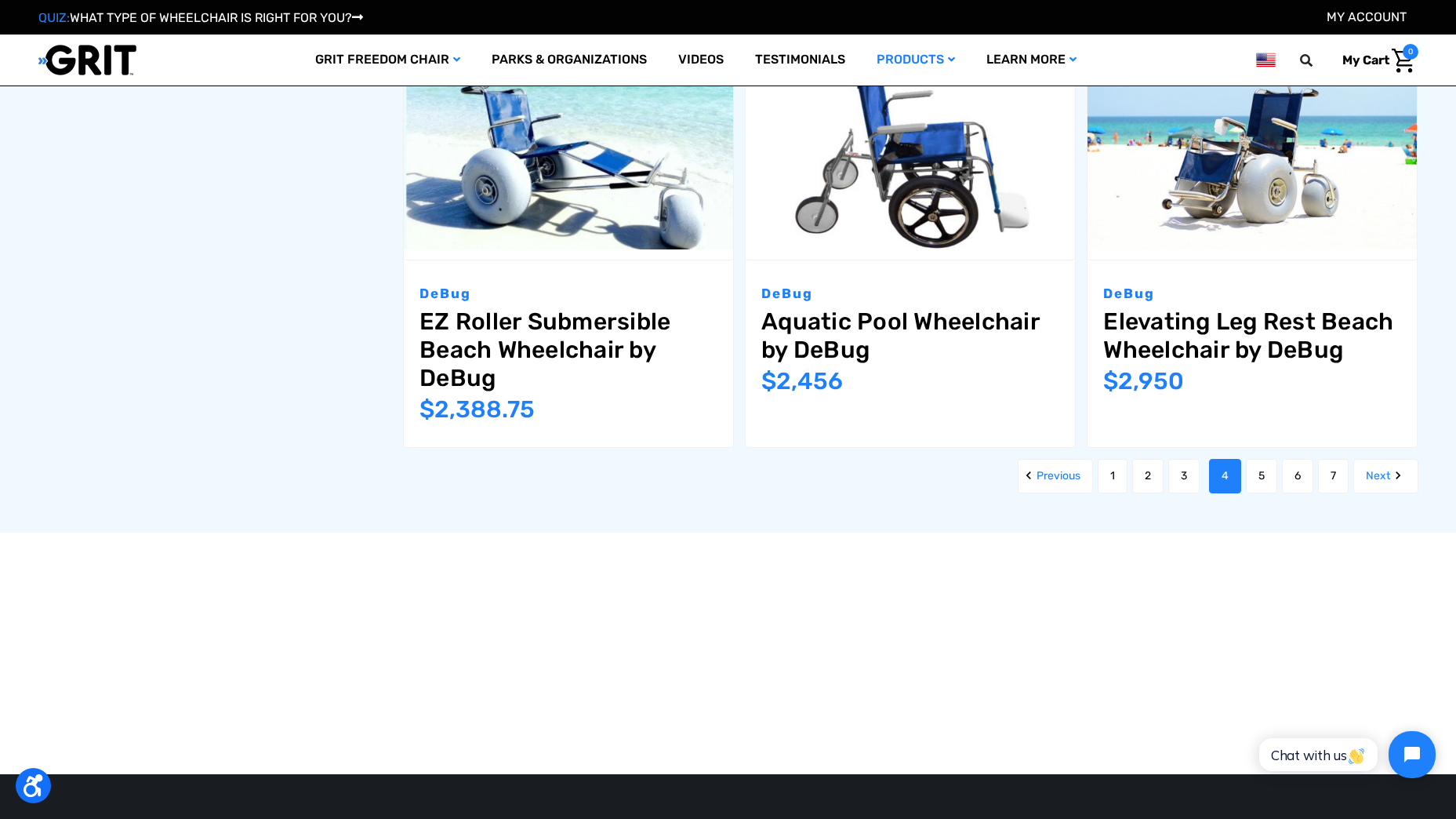
scroll to position [2039, 0]
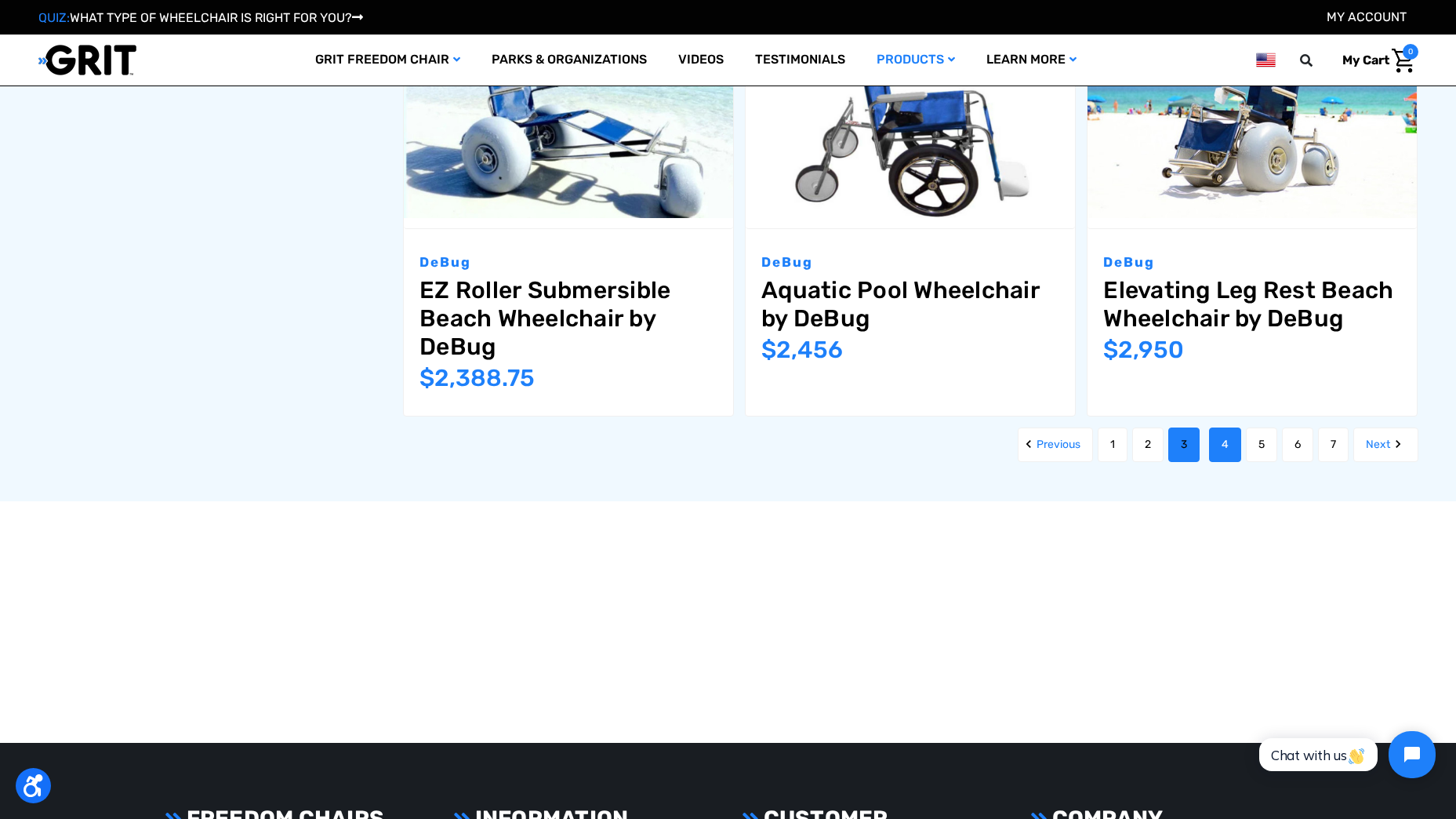
click at [1181, 448] on link "3" at bounding box center [1183, 445] width 32 height 35
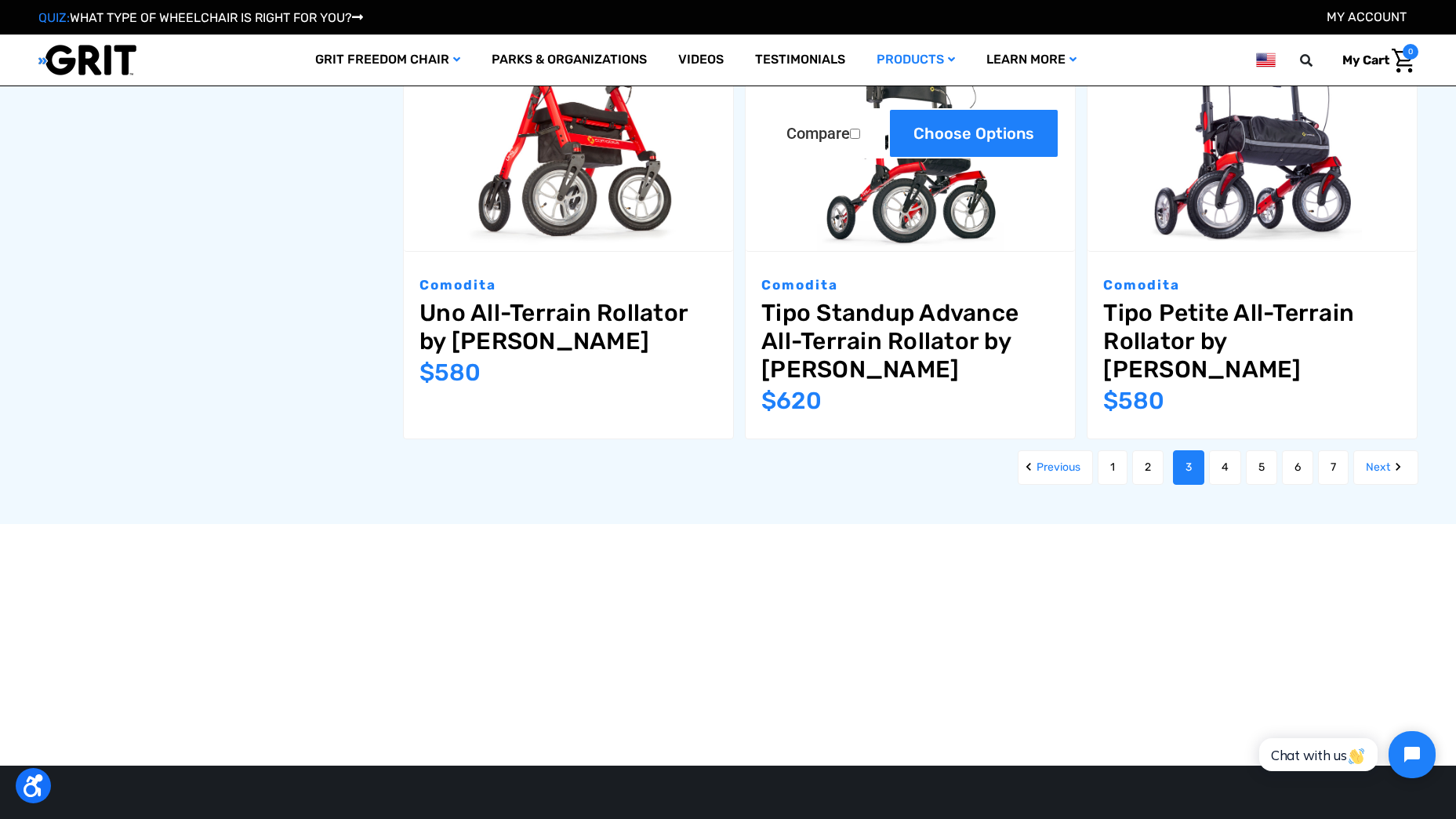
scroll to position [2118, 0]
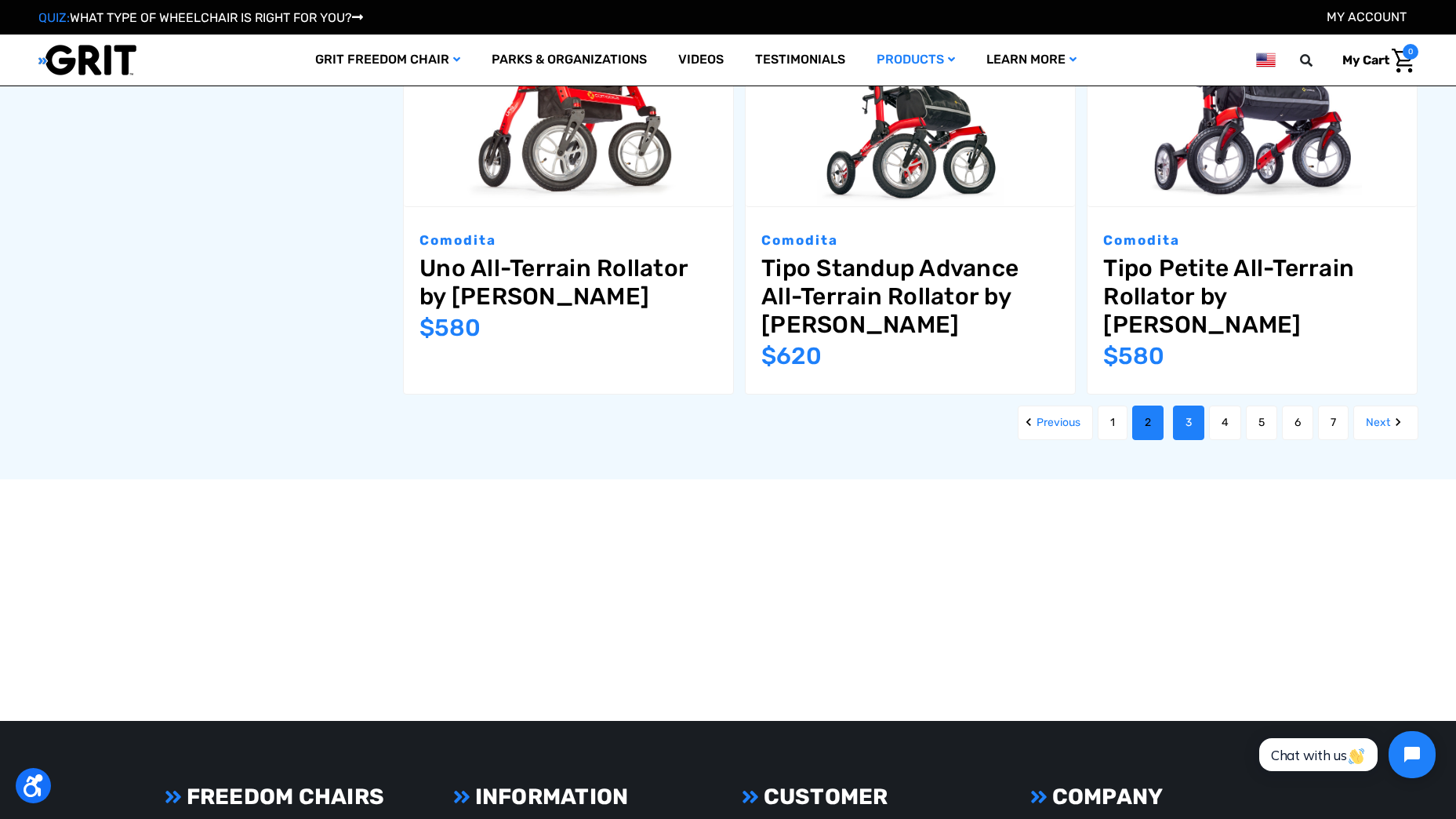
click at [1150, 405] on link "2" at bounding box center [1147, 422] width 32 height 35
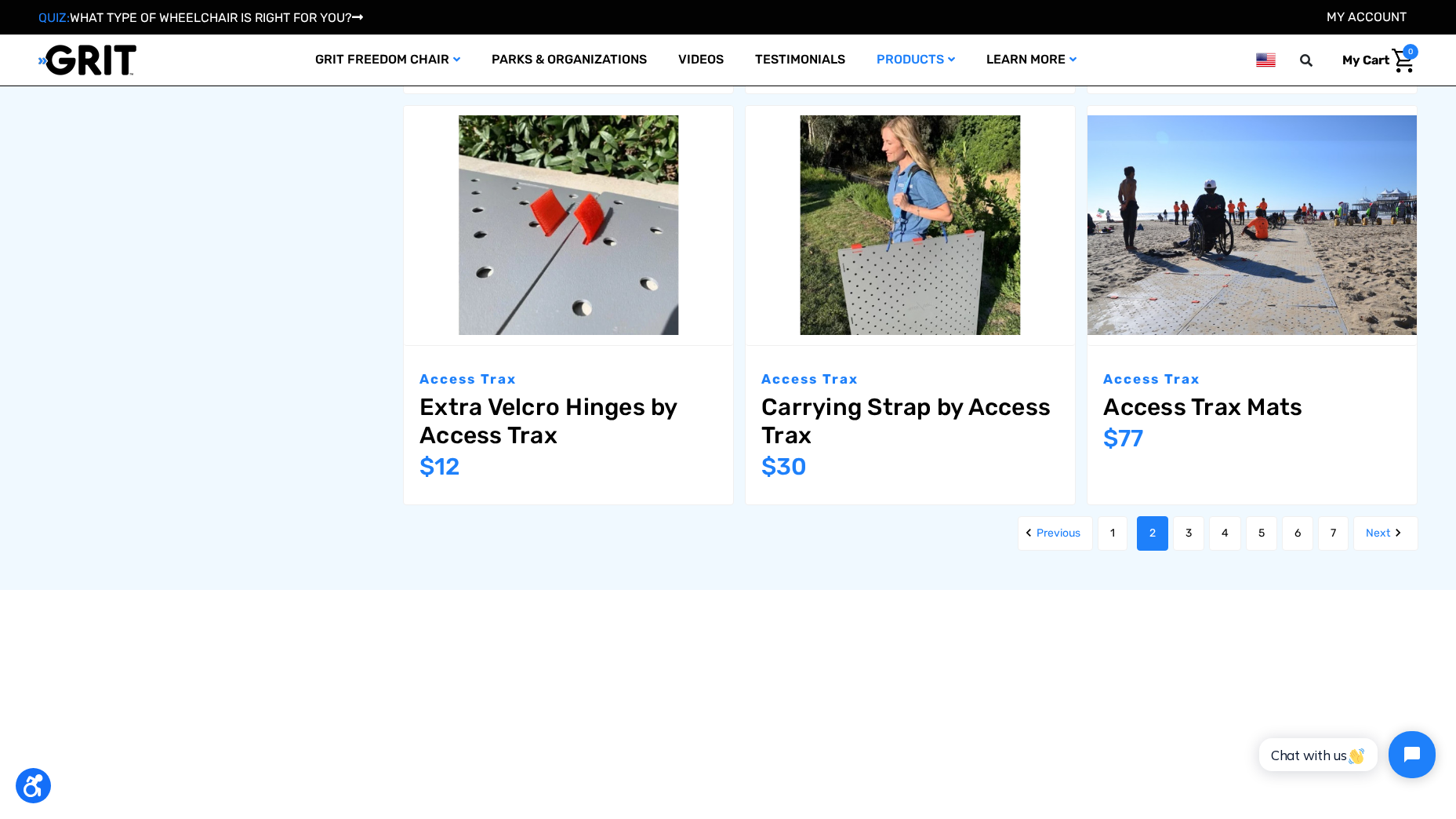
scroll to position [1960, 0]
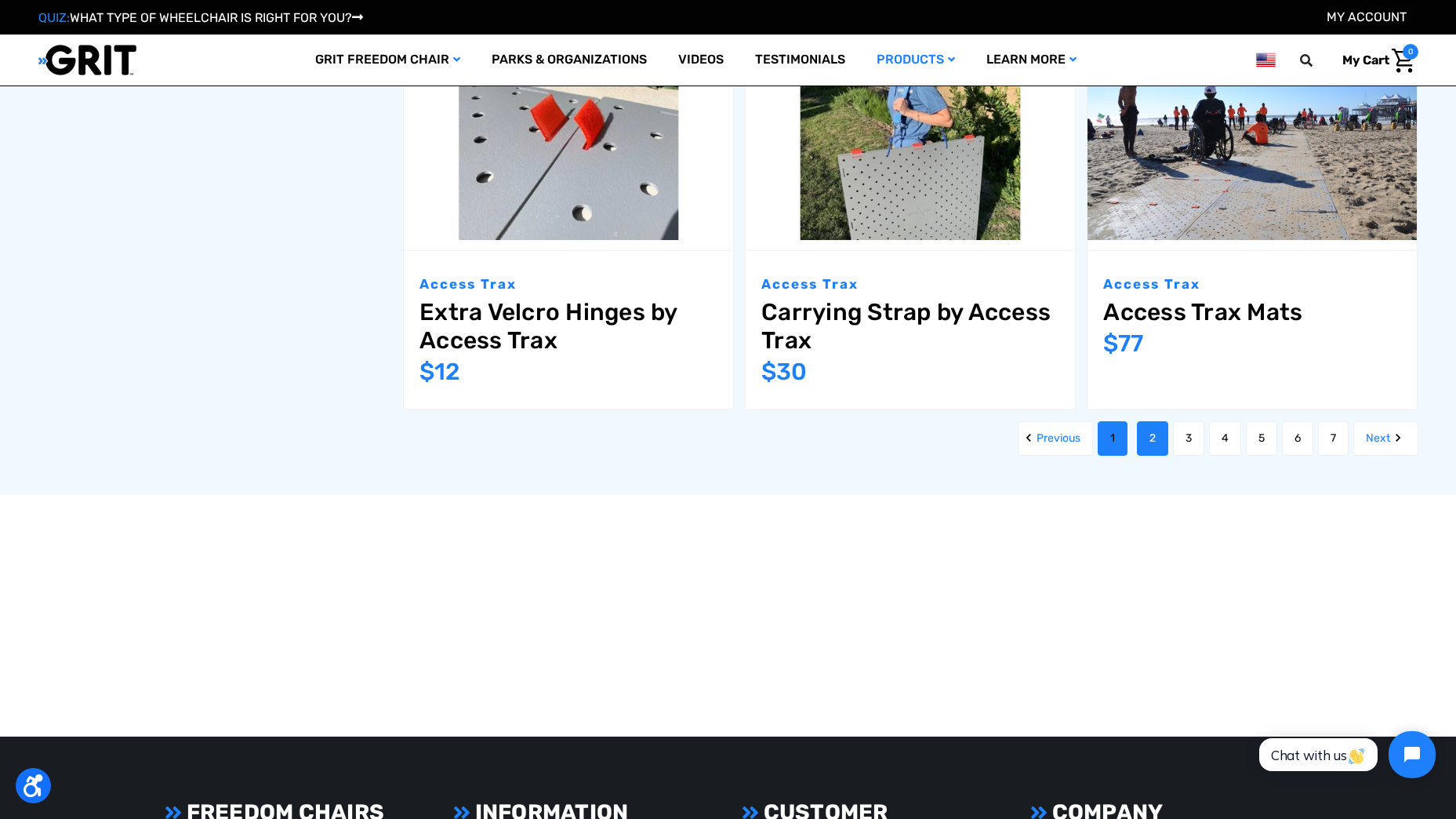
click at [1113, 443] on link "1" at bounding box center [1112, 438] width 30 height 35
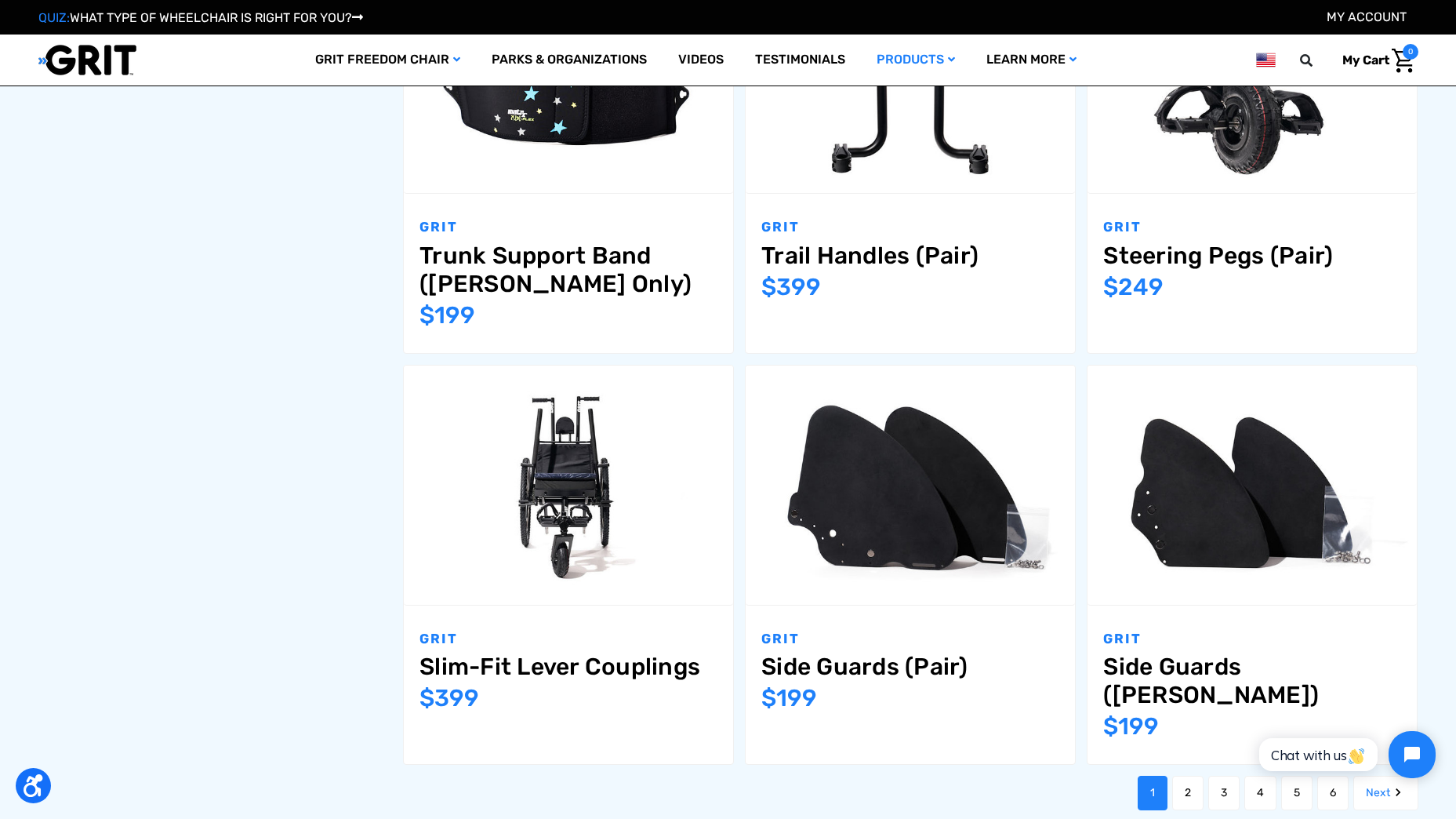
scroll to position [1882, 0]
